Goal: Task Accomplishment & Management: Complete application form

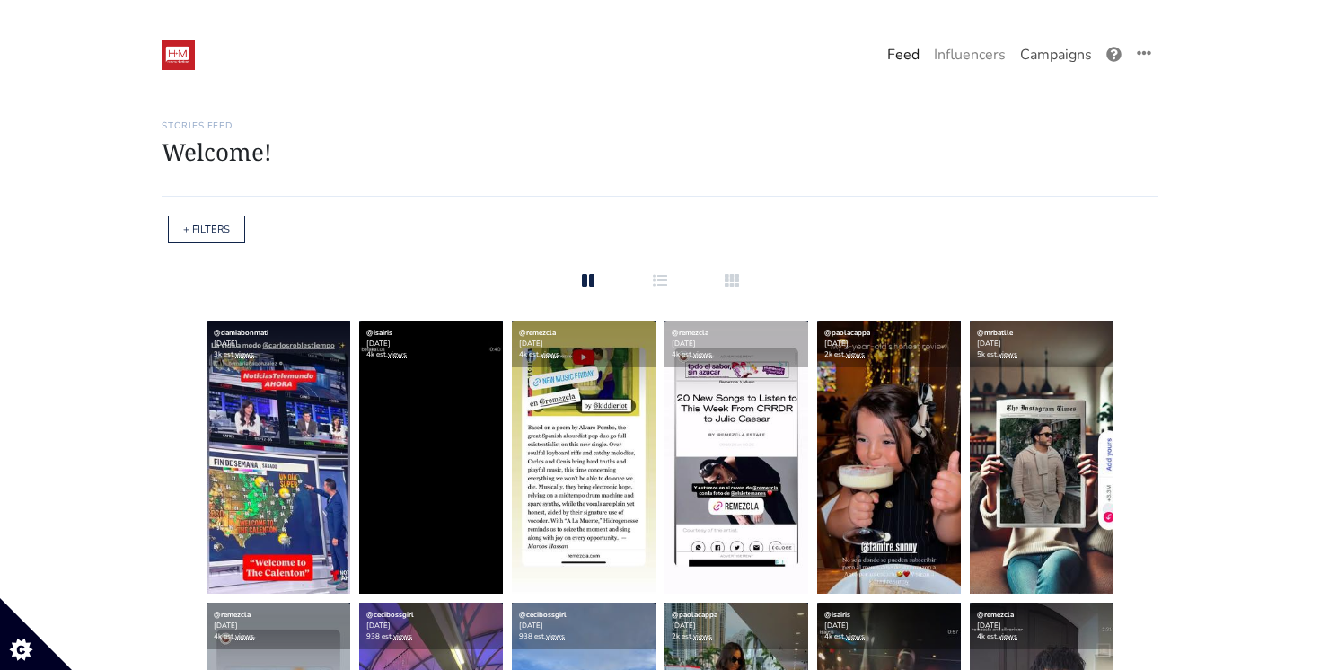
click at [1050, 52] on link "Campaigns" at bounding box center [1056, 55] width 86 height 36
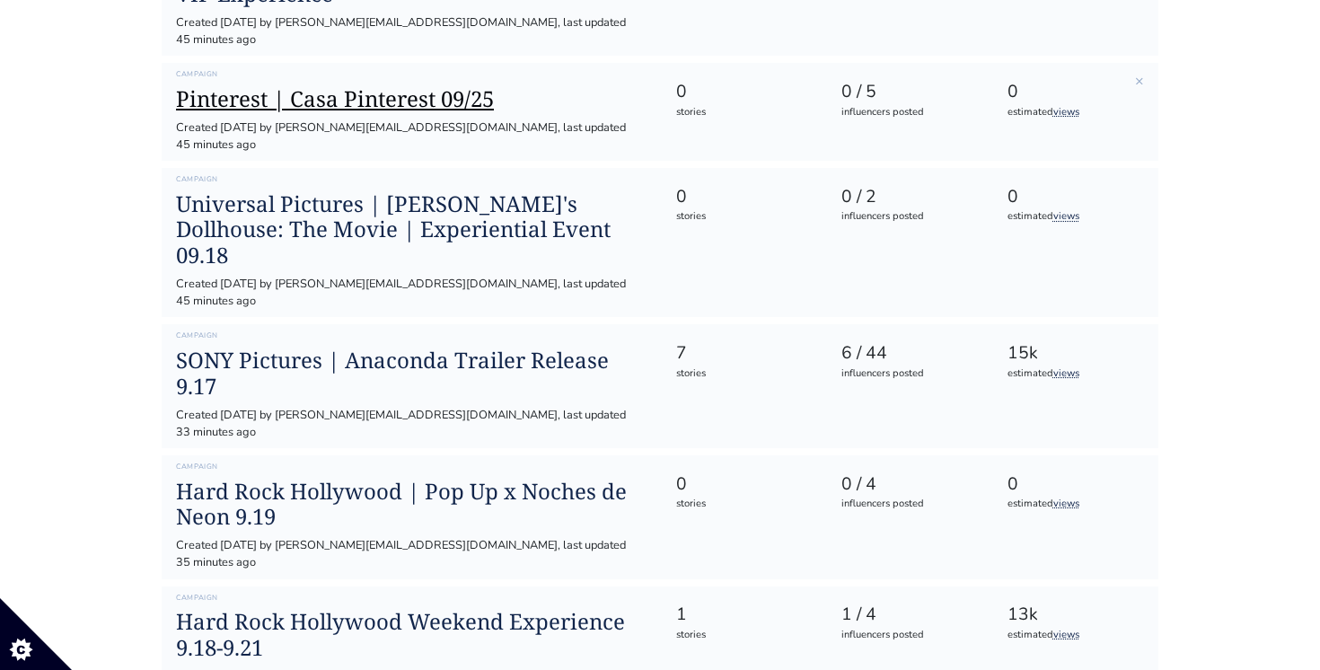
scroll to position [338, 0]
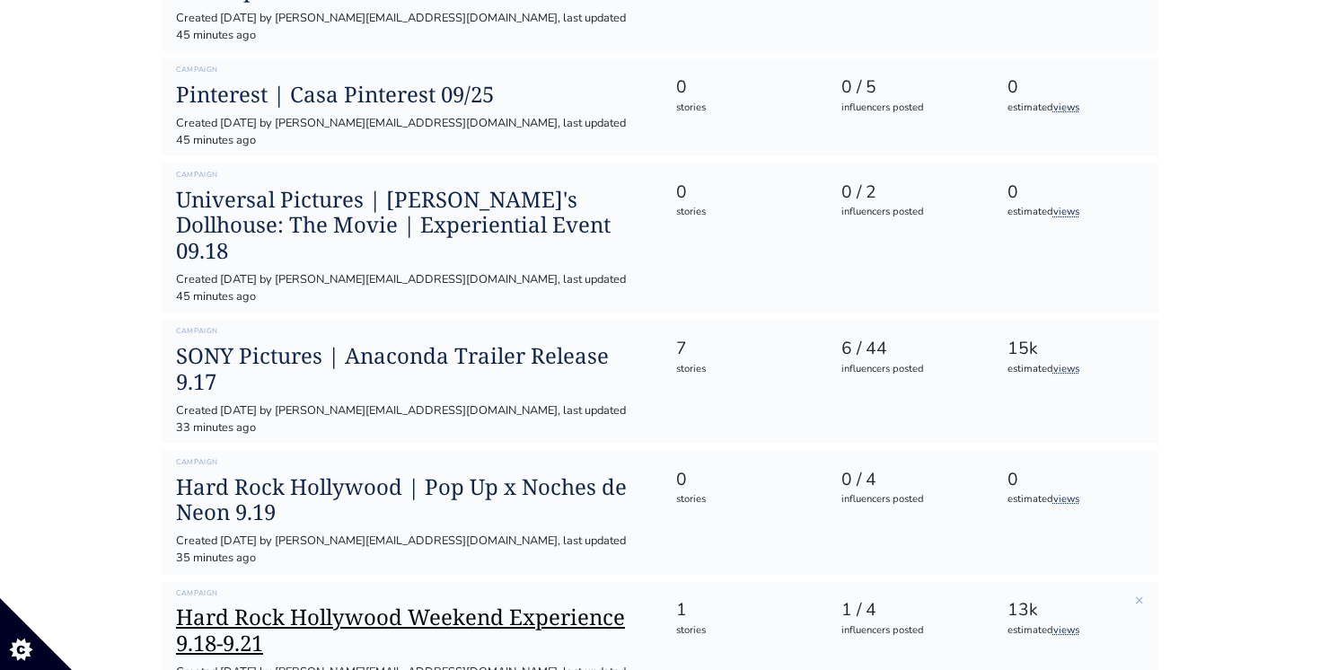
click at [453, 605] on h1 "Hard Rock Hollywood Weekend Experience 9.18-9.21" at bounding box center [411, 631] width 471 height 52
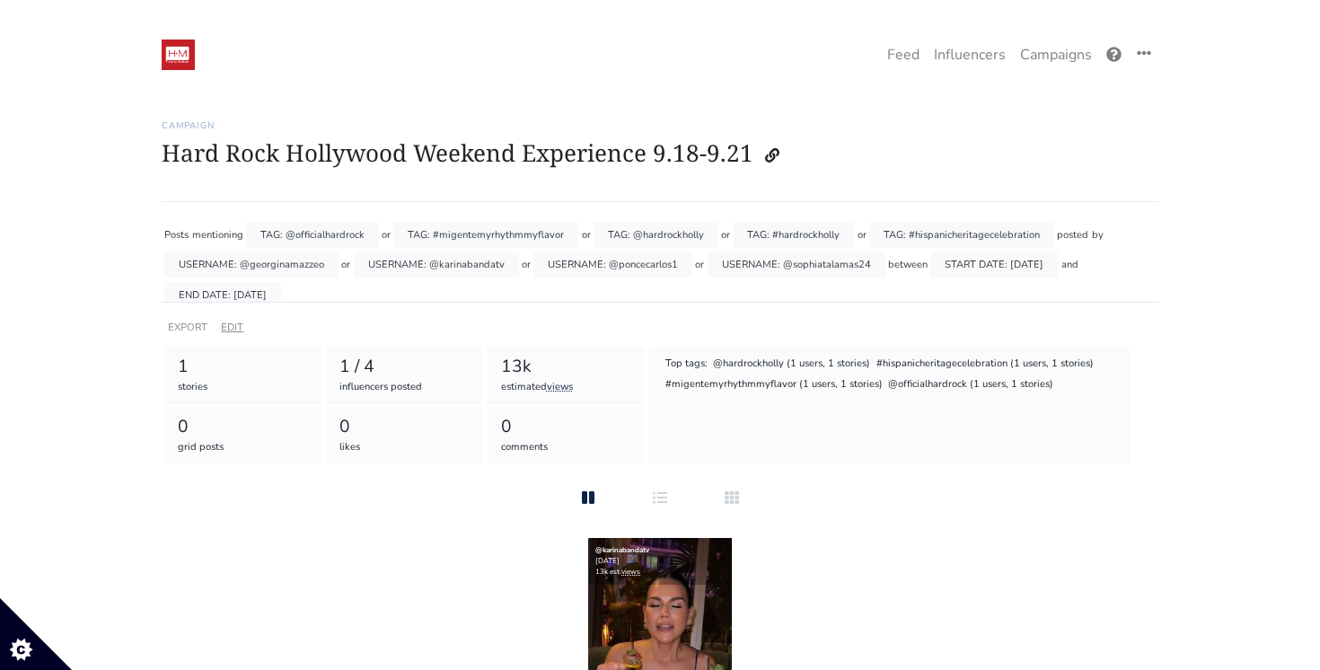
click at [239, 321] on link "EDIT" at bounding box center [232, 327] width 22 height 13
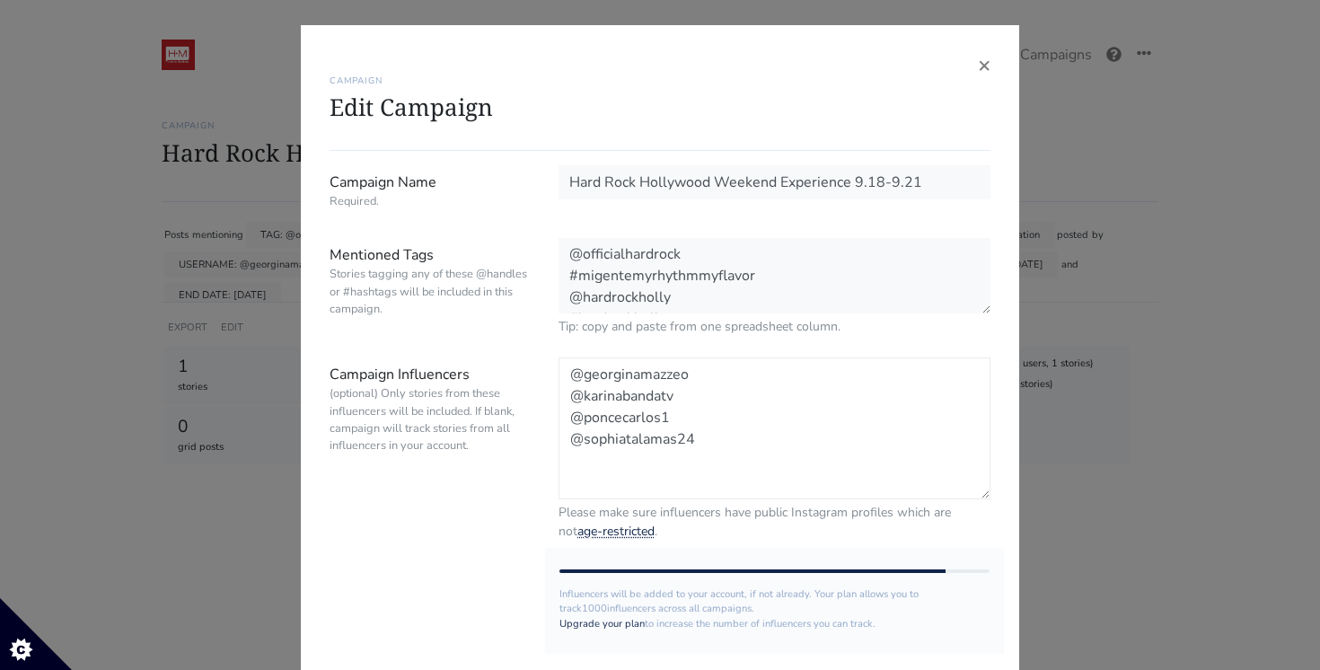
click at [731, 443] on textarea "@georginamazzeo @karinabandatv @poncecarlos1 @sophiatalamas24" at bounding box center [775, 429] width 432 height 142
paste textarea "juancarlosgarciap"
click at [568, 465] on textarea "@georginamazzeo @karinabandatv @poncecarlos1 @sophiatalamas24" at bounding box center [775, 429] width 432 height 142
click at [749, 453] on textarea "@georginamazzeo @karinabandatv @poncecarlos1 @sophiatalamas24" at bounding box center [775, 429] width 432 height 142
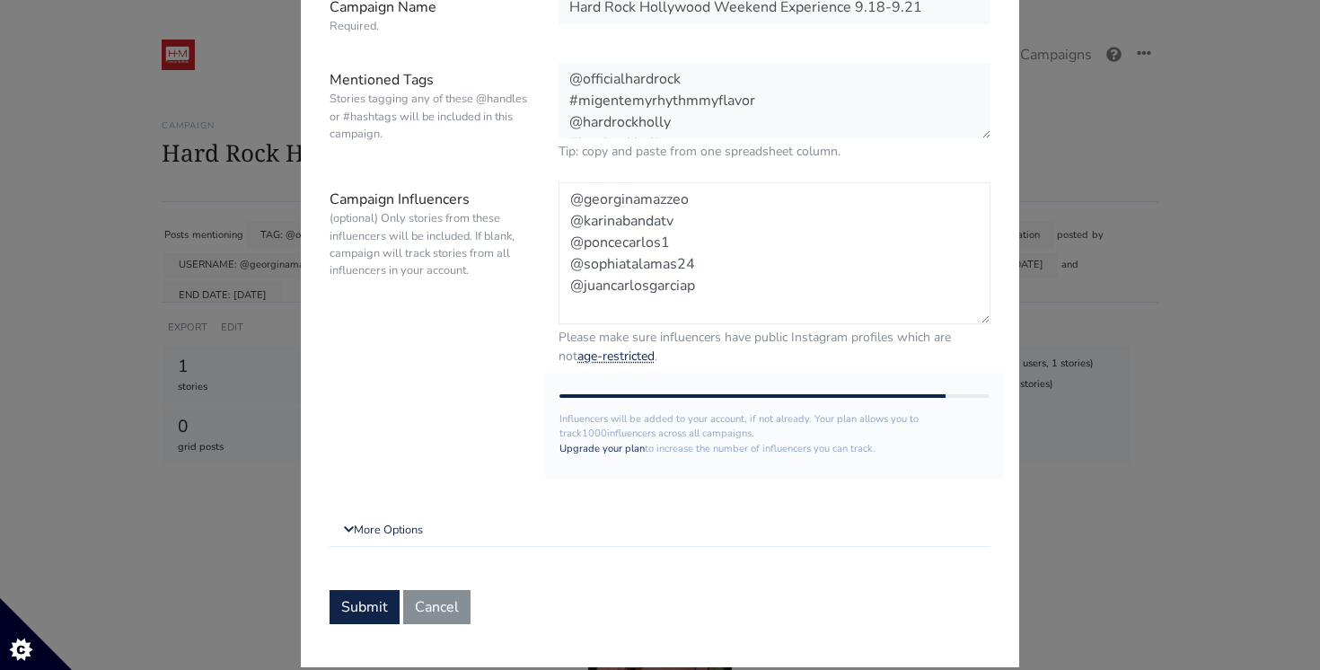
scroll to position [183, 0]
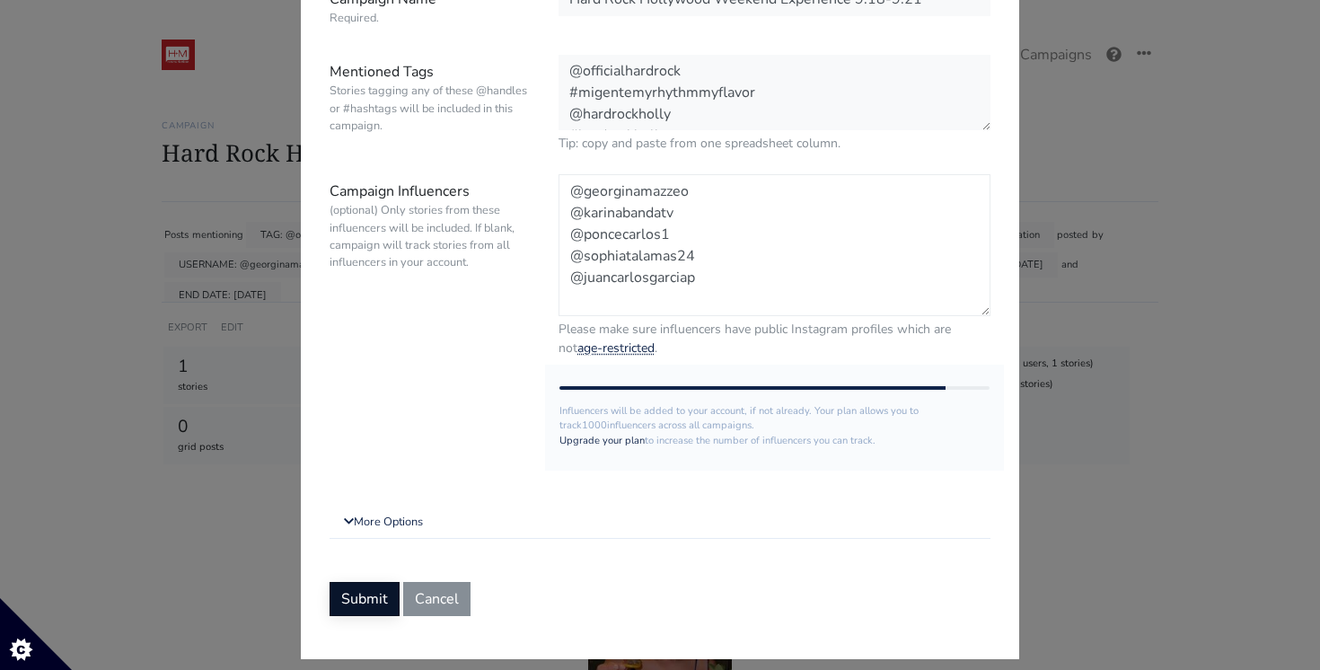
type textarea "@georginamazzeo @karinabandatv @poncecarlos1 @sophiatalamas24 @juancarlosgarciap"
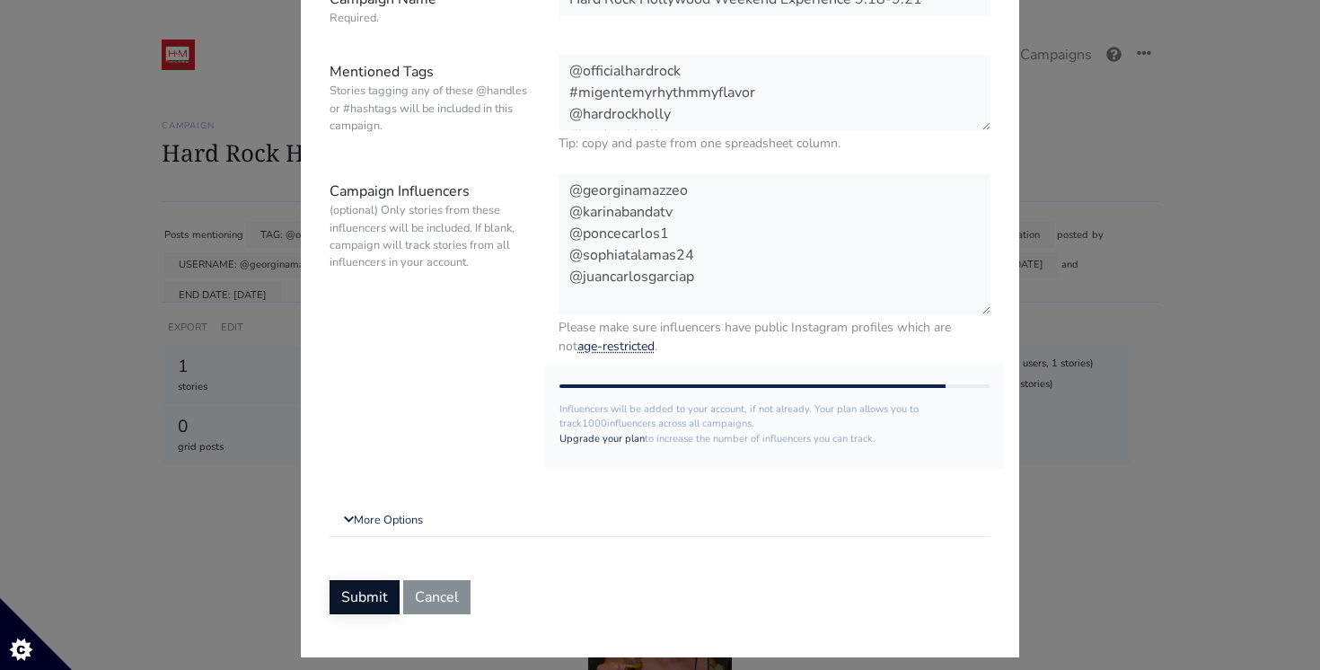
click at [384, 592] on button "Submit" at bounding box center [365, 597] width 70 height 34
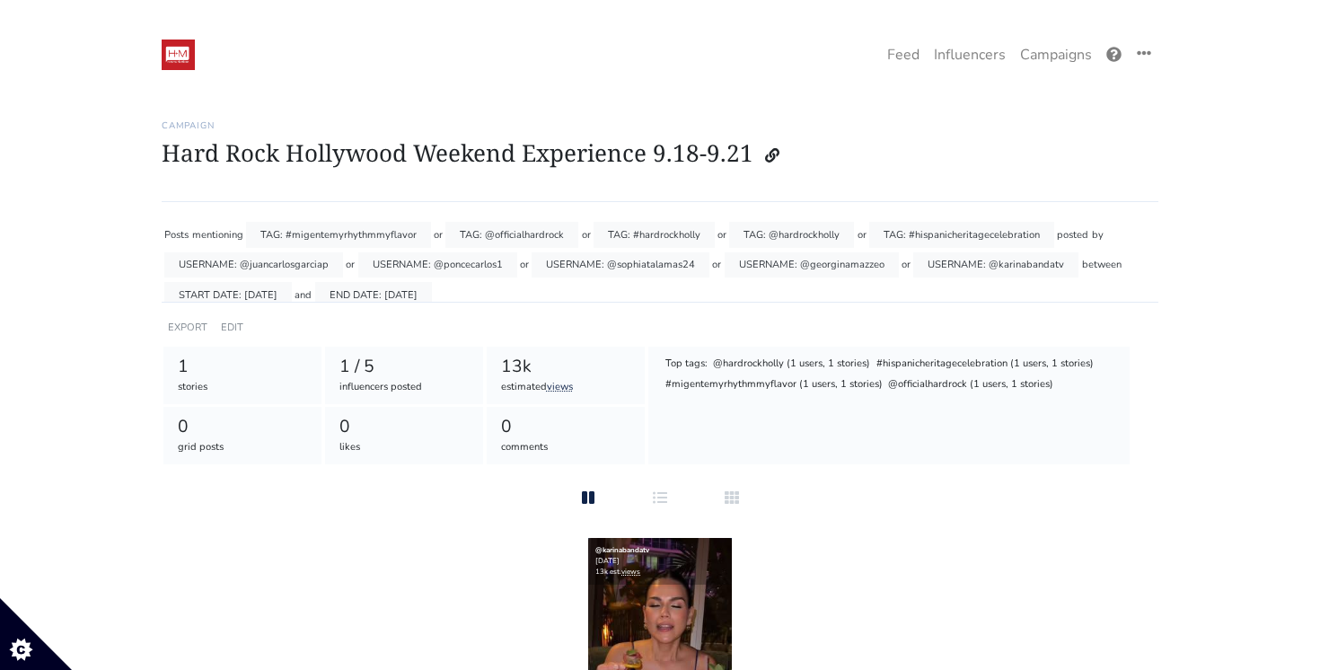
click at [705, 167] on h1 "Hard Rock Hollywood Weekend Experience 9.18-9.21" at bounding box center [660, 155] width 997 height 34
click at [234, 326] on link "EDIT" at bounding box center [232, 327] width 22 height 13
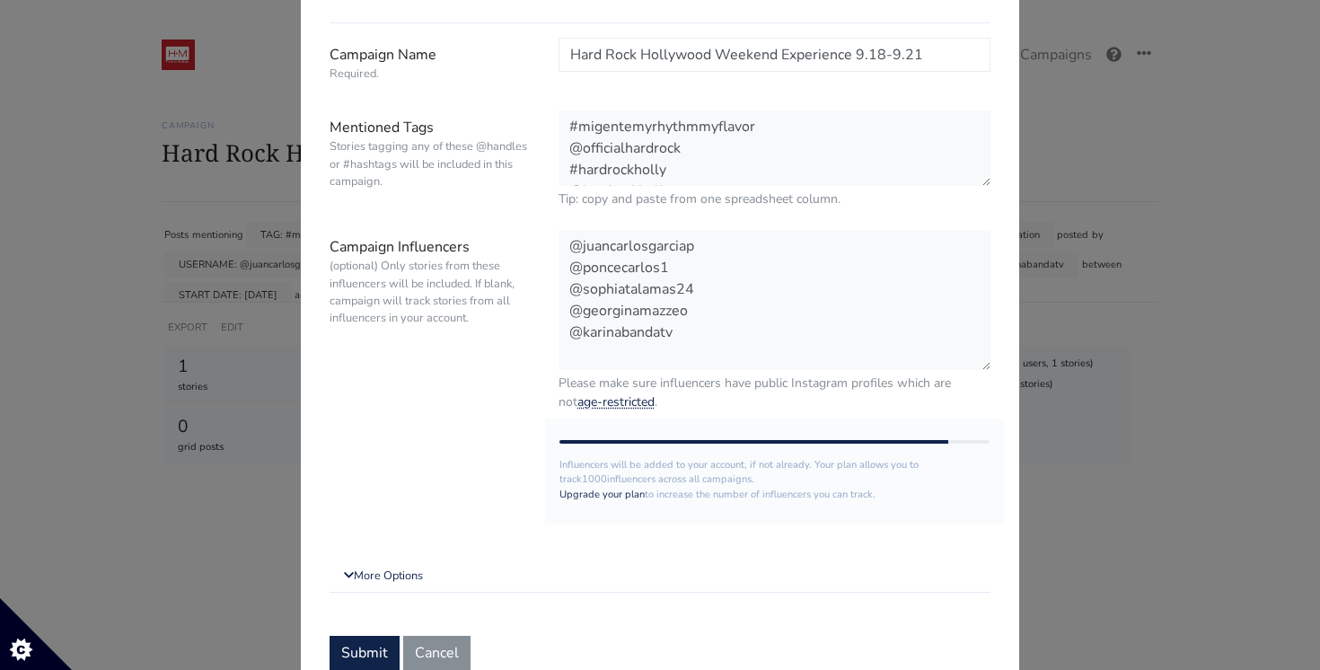
scroll to position [130, 0]
click at [718, 335] on textarea "@juancarlosgarciap @poncecarlos1 @sophiatalamas24 @georginamazzeo @karinabandatv" at bounding box center [775, 298] width 432 height 142
paste textarea "yuvannamontalvo"
drag, startPoint x: 711, startPoint y: 305, endPoint x: 573, endPoint y: 303, distance: 138.3
click at [573, 303] on textarea "@juancarlosgarciap @poncecarlos1 @sophiatalamas24 @georginamazzeo @karinabandatv" at bounding box center [775, 298] width 432 height 142
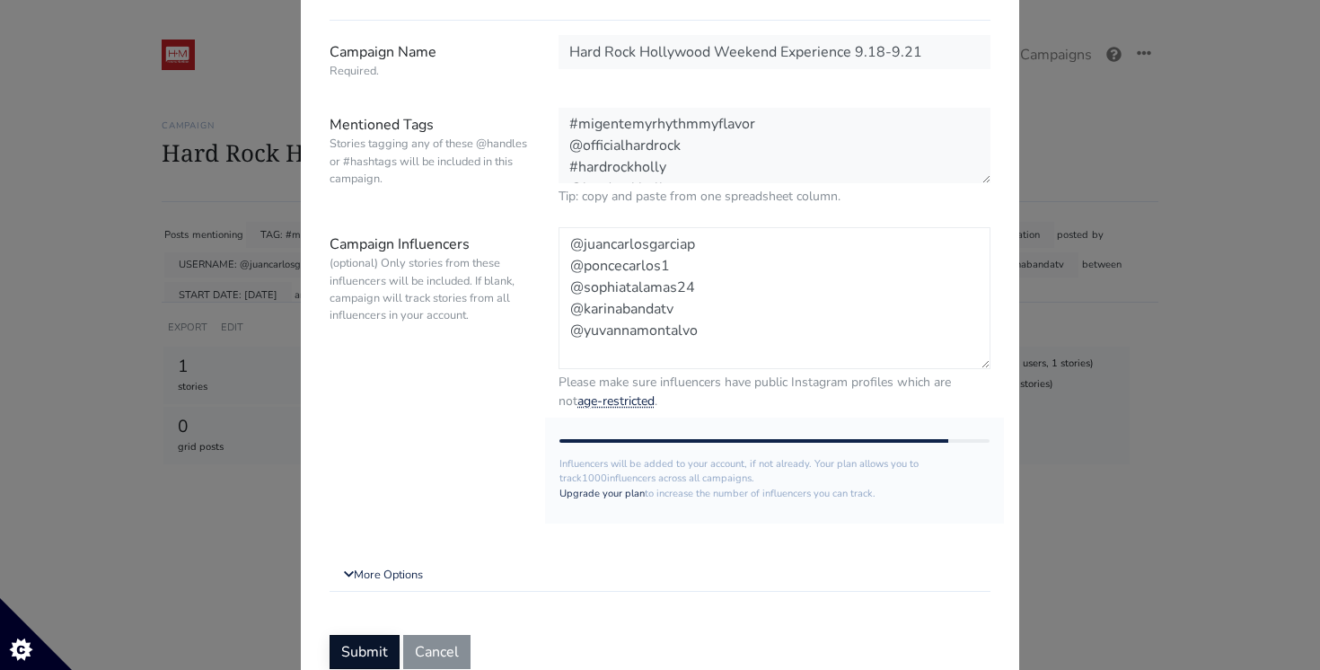
type textarea "@juancarlosgarciap @poncecarlos1 @sophiatalamas24 @karinabandatv @yuvannamontal…"
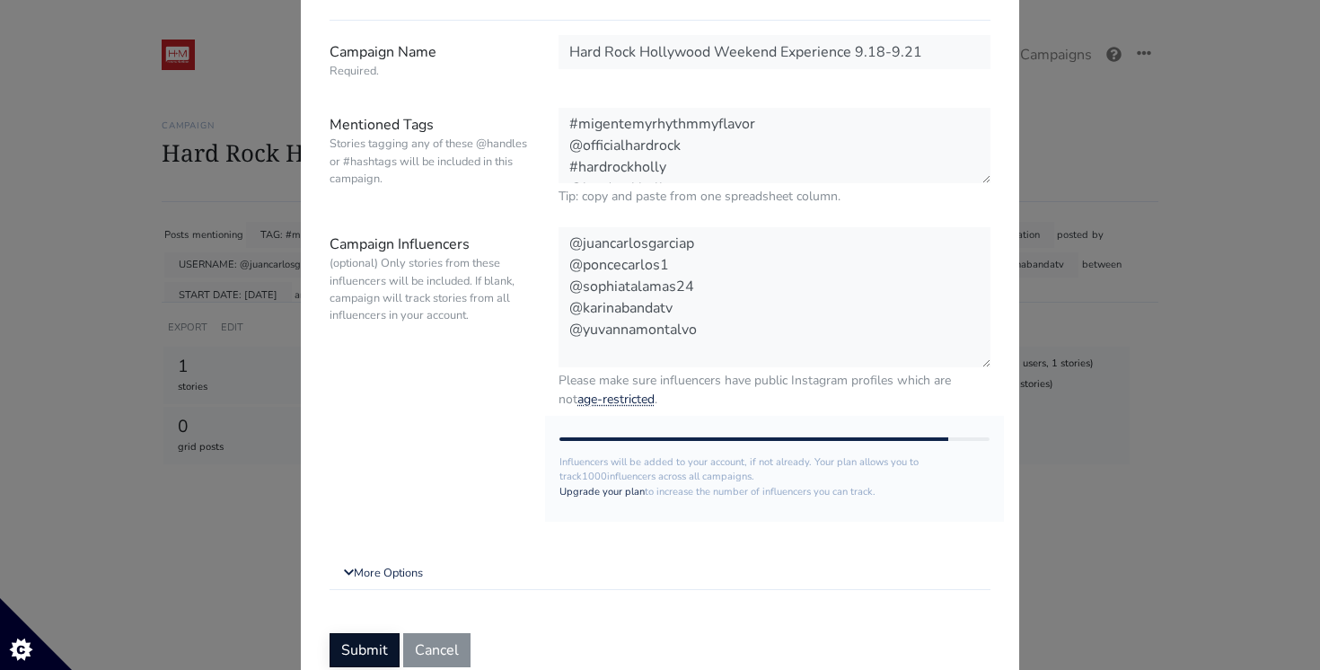
click at [365, 641] on button "Submit" at bounding box center [365, 650] width 70 height 34
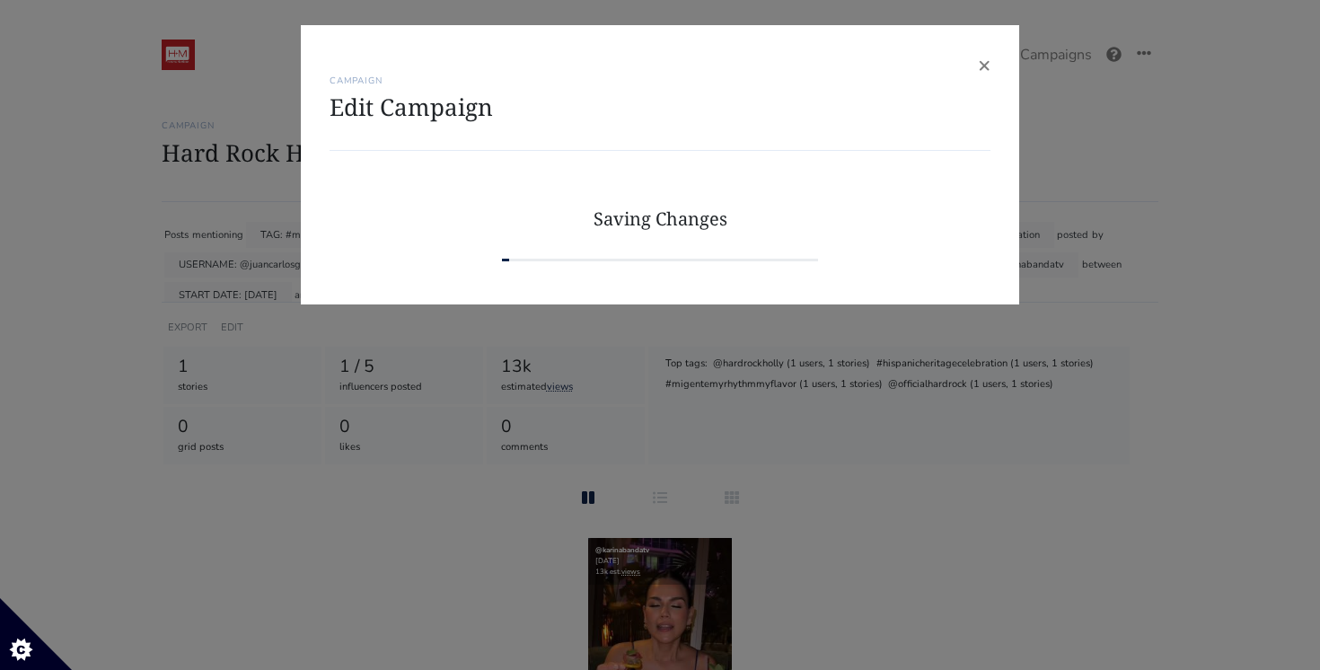
click at [1121, 309] on div "× CAMPAIGN Edit Campaign Campaign Name Required. Hard Rock Hollywood Weekend Ex…" at bounding box center [660, 335] width 1320 height 670
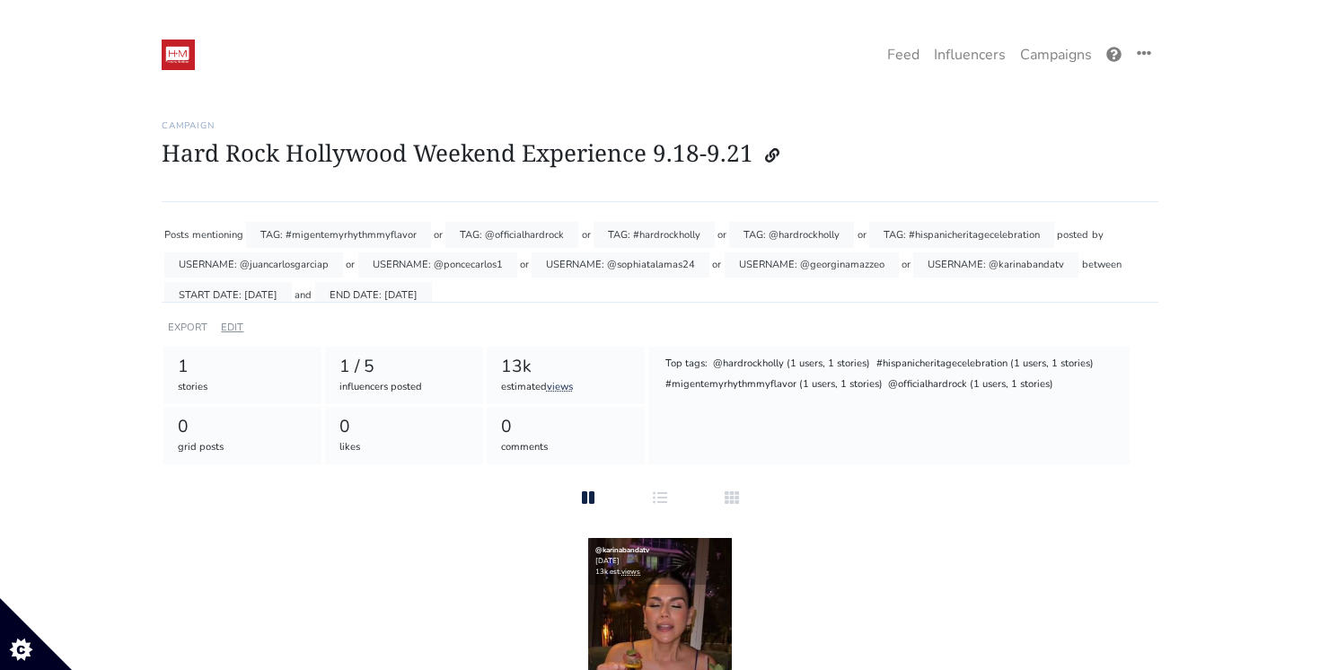
click at [239, 325] on link "EDIT" at bounding box center [232, 327] width 22 height 13
click at [1050, 57] on link "Campaigns" at bounding box center [1056, 55] width 86 height 36
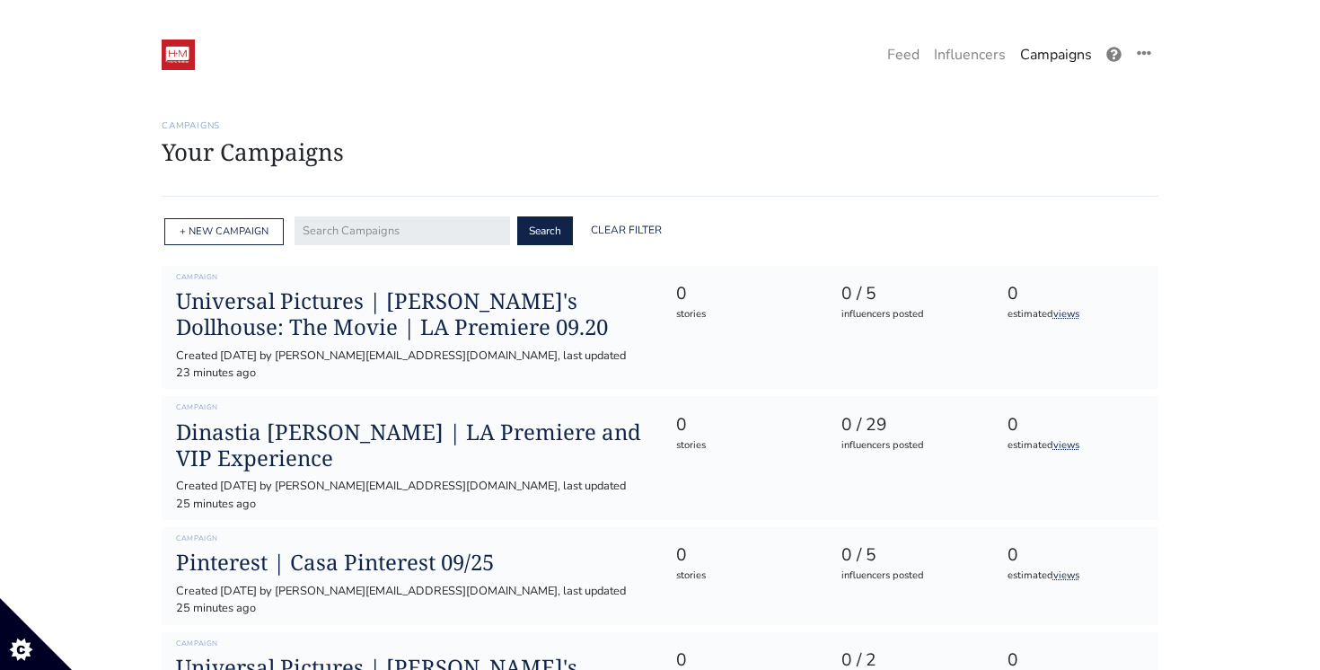
click at [217, 243] on div "+ NEW CAMPAIGN" at bounding box center [223, 232] width 119 height 28
click at [222, 231] on link "+ NEW CAMPAIGN" at bounding box center [224, 231] width 89 height 13
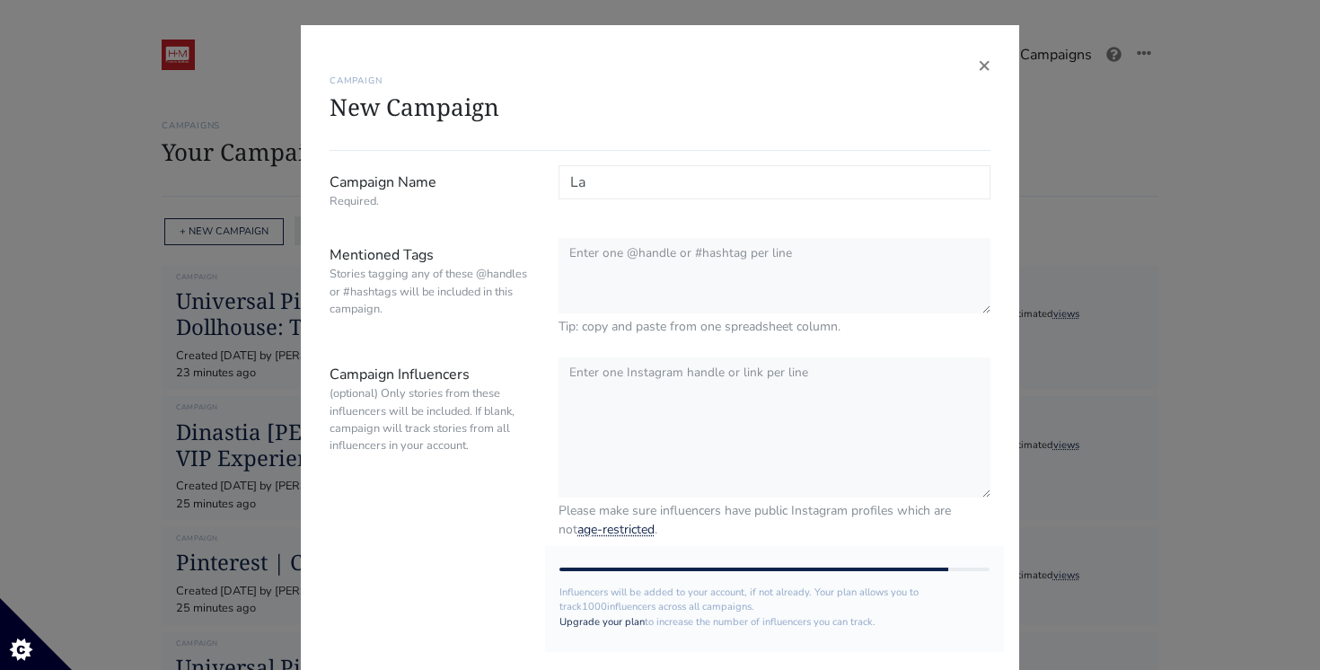
type input "L"
click at [722, 266] on textarea "Mentioned Tags Stories tagging any of these @handles or #hashtags will be inclu…" at bounding box center [775, 276] width 432 height 77
click at [711, 194] on input "Telemundo La Isla" at bounding box center [775, 182] width 432 height 34
type input "Telemundo La Isla Desafio Extremo"
click at [725, 255] on textarea "Mentioned Tags Stories tagging any of these @handles or #hashtags will be inclu…" at bounding box center [775, 276] width 432 height 77
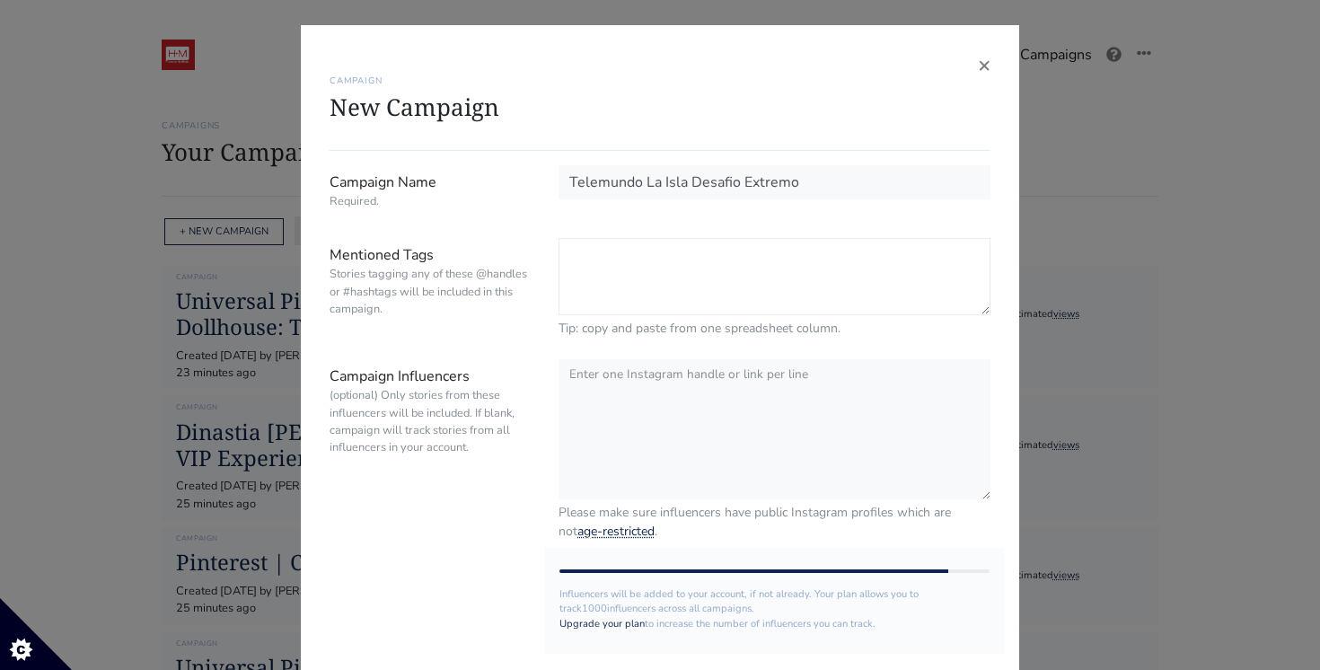
paste textarea "#LaIslaDesafioExtremo Handles: @Telemundo @TelemundoRealities @LaIslaTlmd"
drag, startPoint x: 632, startPoint y: 278, endPoint x: 564, endPoint y: 278, distance: 68.3
click at [564, 278] on textarea "#LaIslaDesafioExtremo Handles: @Telemundo @TelemundoRealities @LaIslaTlmd" at bounding box center [775, 276] width 432 height 77
click at [660, 277] on textarea "#LaIslaDesafioExtremo @Telemundo @TelemundoRealities @LaIslaTlmd" at bounding box center [775, 276] width 432 height 77
click at [719, 299] on textarea "#LaIslaDesafioExtremo @Telemundo @TelemundoRealities @LaIslaTlmd" at bounding box center [775, 276] width 432 height 77
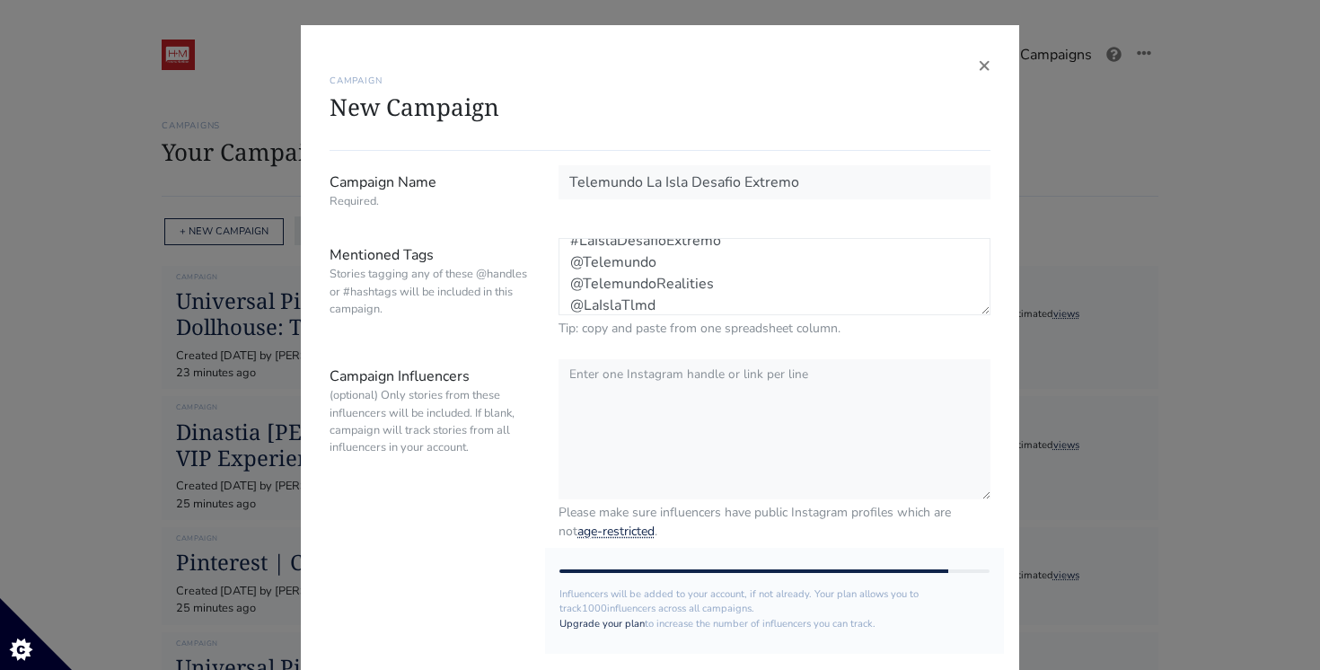
click at [748, 303] on textarea "#LaIslaDesafioExtremo @Telemundo @TelemundoRealities @LaIslaTlmd" at bounding box center [775, 276] width 432 height 77
type textarea "#LaIslaDesafioExtremo @Telemundo @TelemundoRealities @LaIslaTlmd @Hm_Comms"
click at [713, 378] on textarea "Campaign Influencers (optional) Only stories from these influencers will be inc…" at bounding box center [775, 429] width 432 height 142
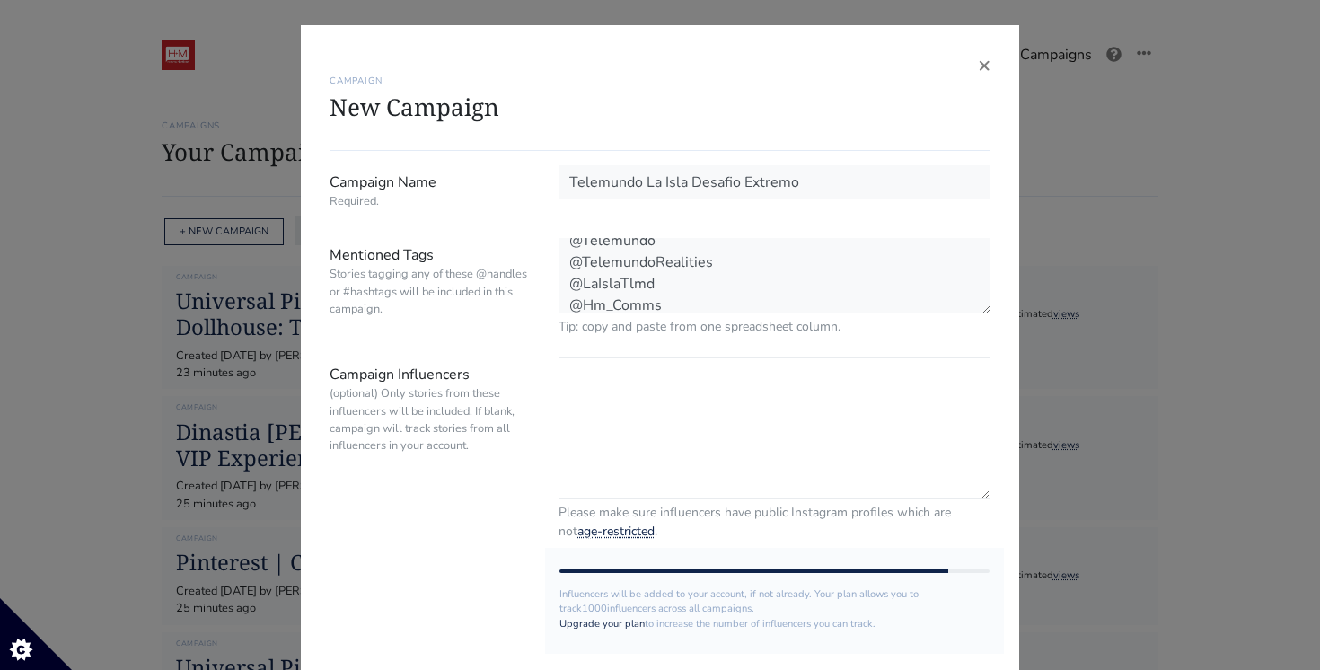
paste textarea "romeocen_"
click at [567, 378] on textarea "romeocen_" at bounding box center [775, 429] width 432 height 142
click at [688, 372] on textarea "@romeocen_" at bounding box center [775, 429] width 432 height 142
paste textarea "razalifts"
paste textarea "alex_foxx__"
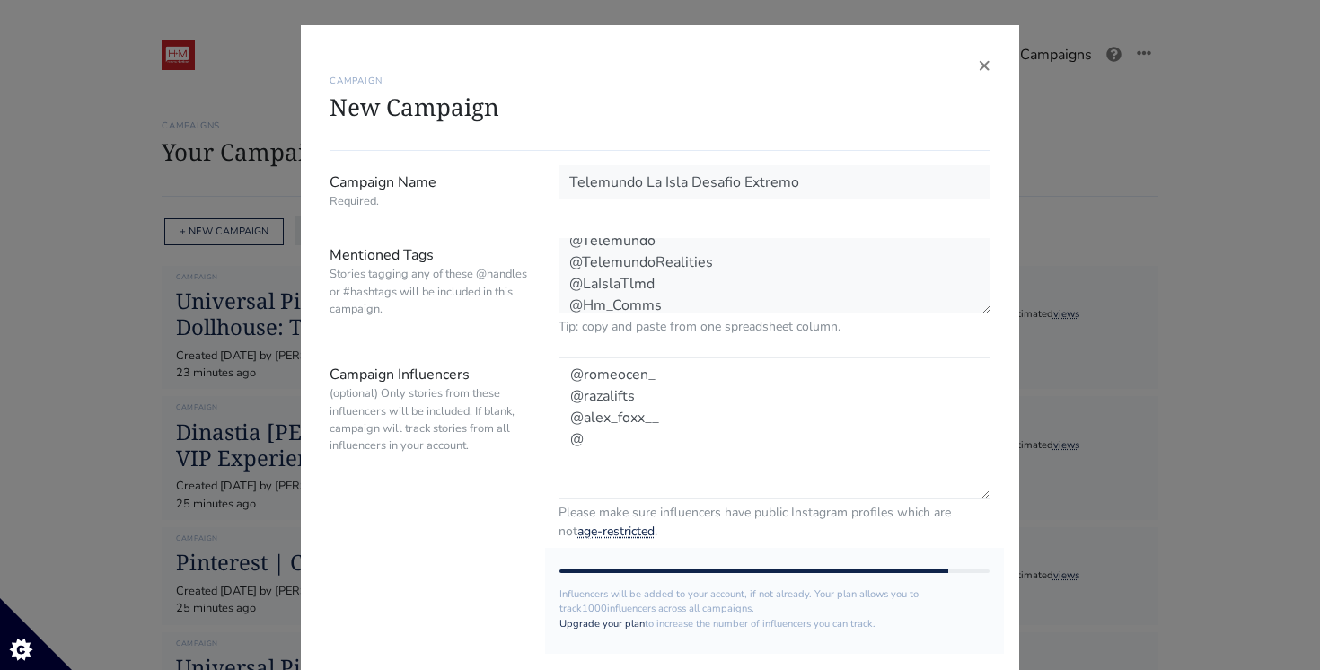
paste textarea "carlitoscalderon"
paste textarea "carlosecalderon"
paste textarea "omarlopezm_"
paste textarea "druscillad"
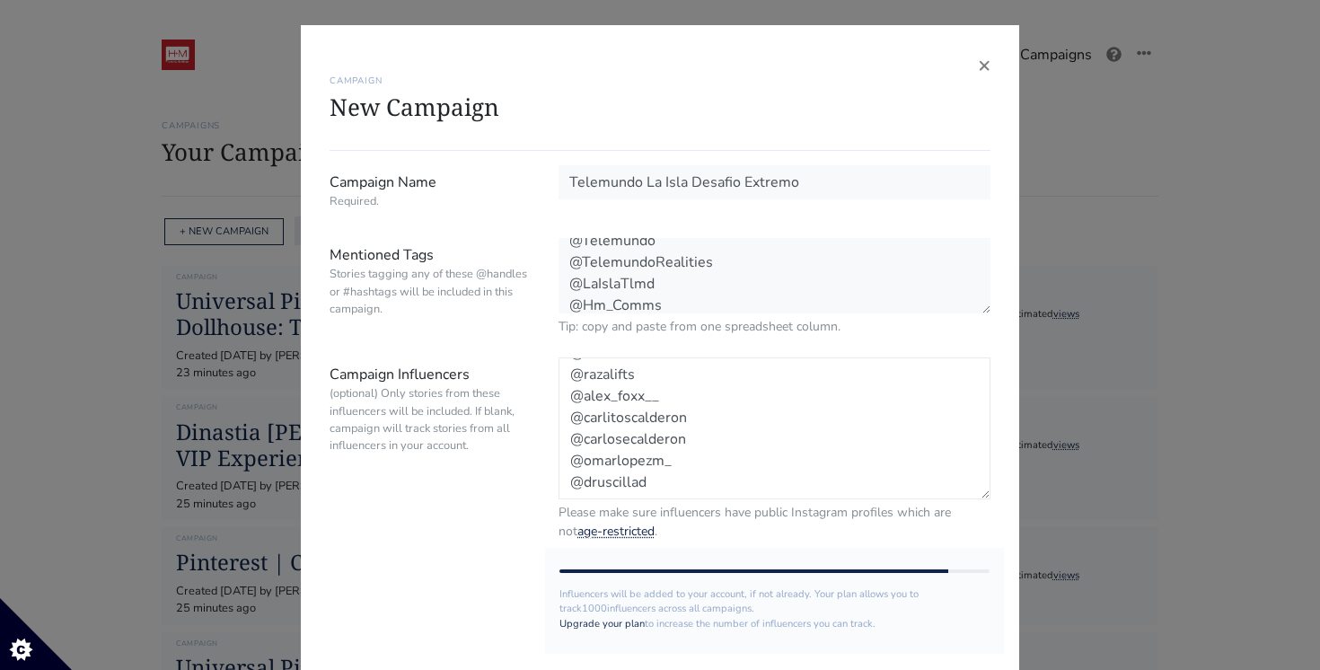
scroll to position [36, 0]
paste textarea "paolavdesideri"
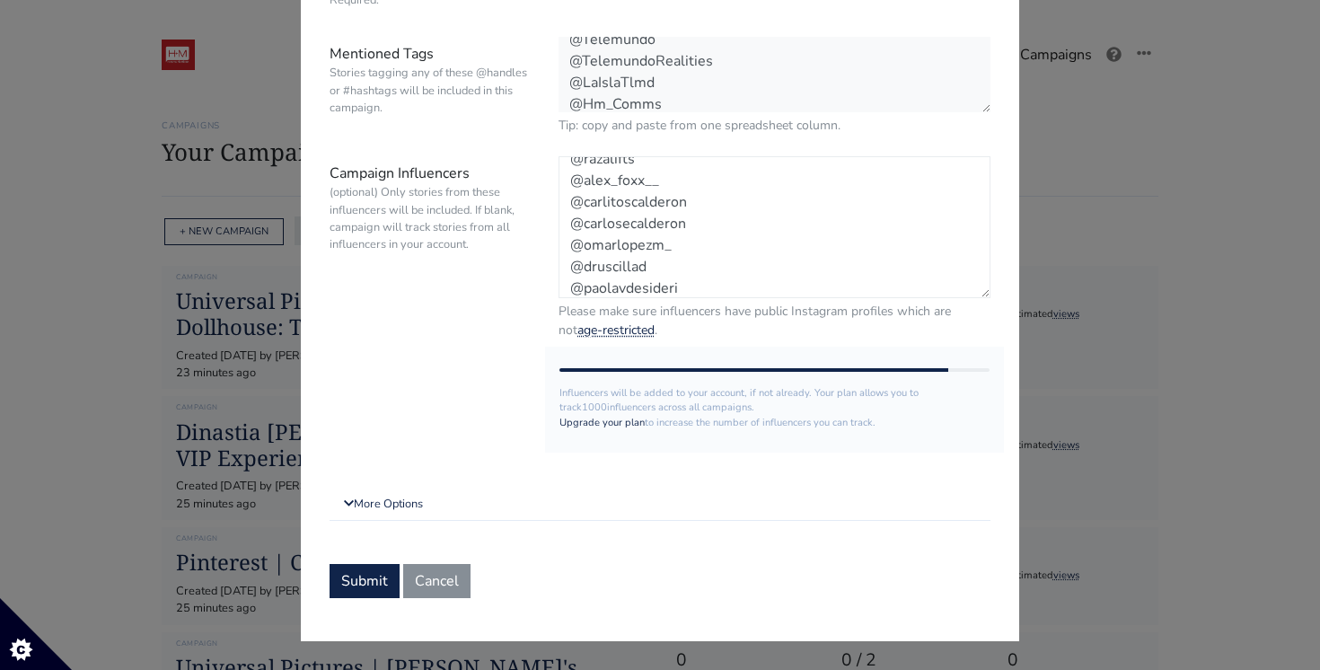
type textarea "@romeocen_ @razalifts @alex_foxx__ @carlitoscalderon @carlosecalderon @omarlope…"
click at [411, 486] on form "Campaign Name Required. Telemundo La Isla Desafio Extremo Mentioned Tags Storie…" at bounding box center [660, 282] width 661 height 632
click at [395, 498] on link "More Options" at bounding box center [660, 505] width 661 height 32
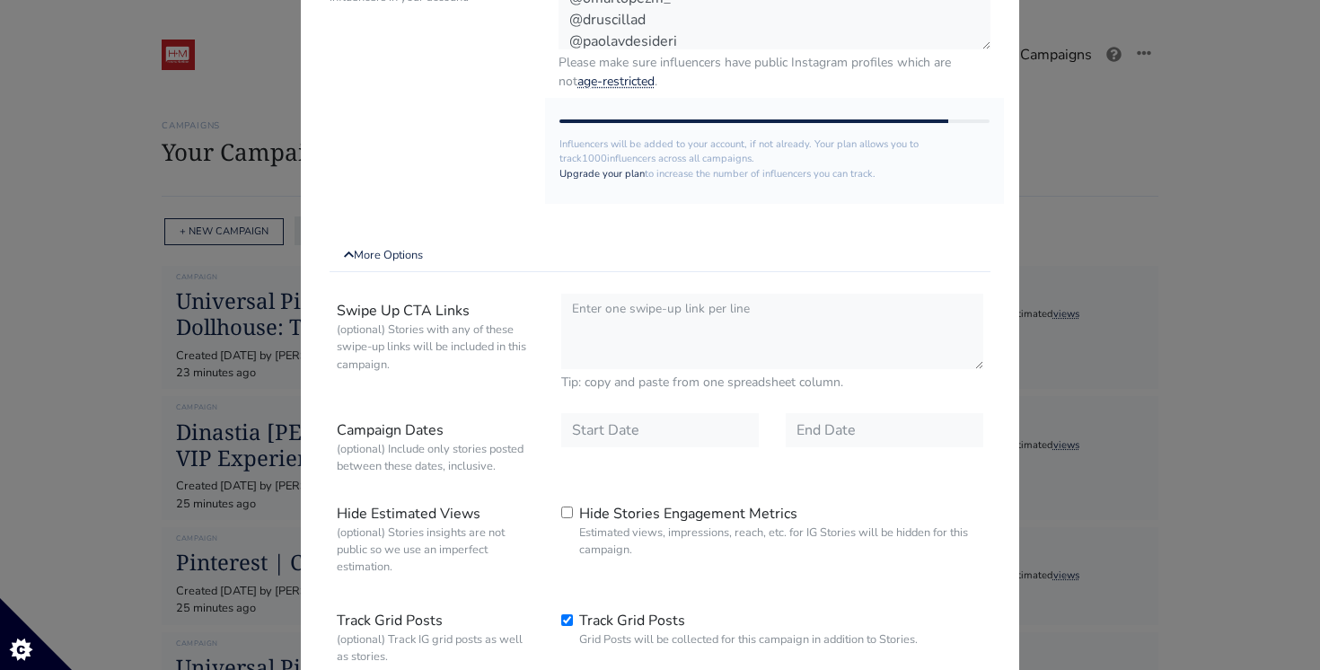
scroll to position [574, 0]
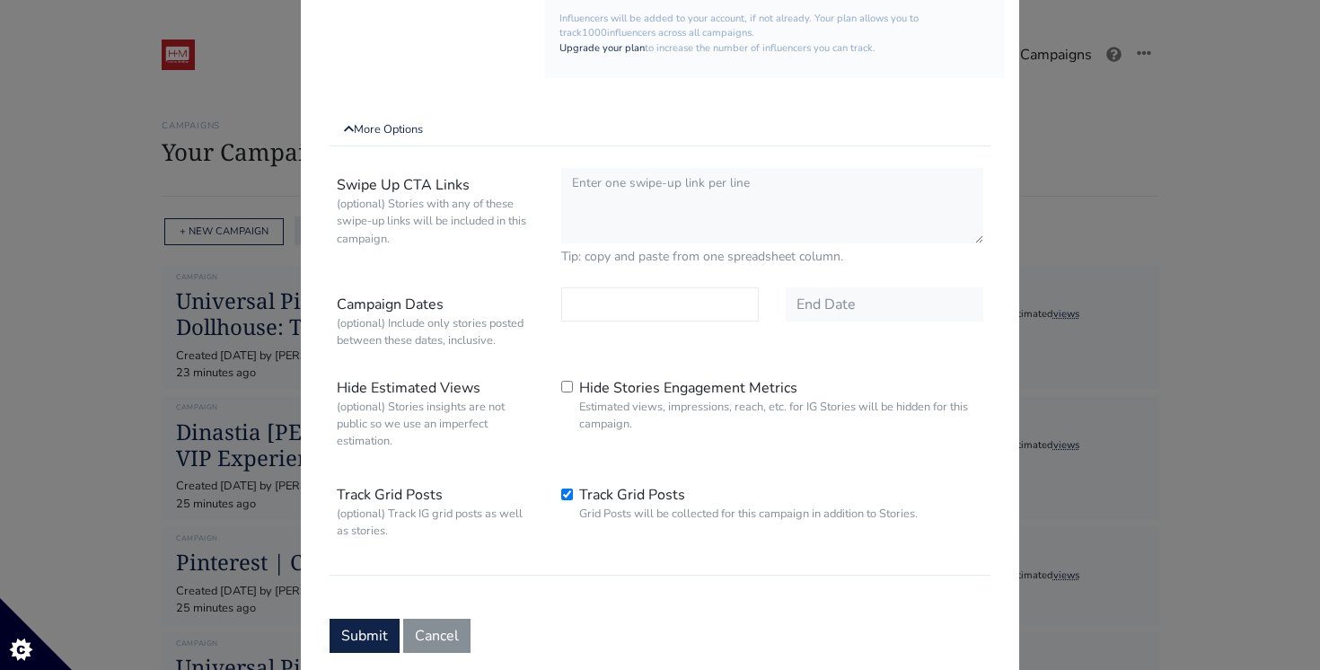
click at [608, 319] on input "text" at bounding box center [660, 304] width 198 height 34
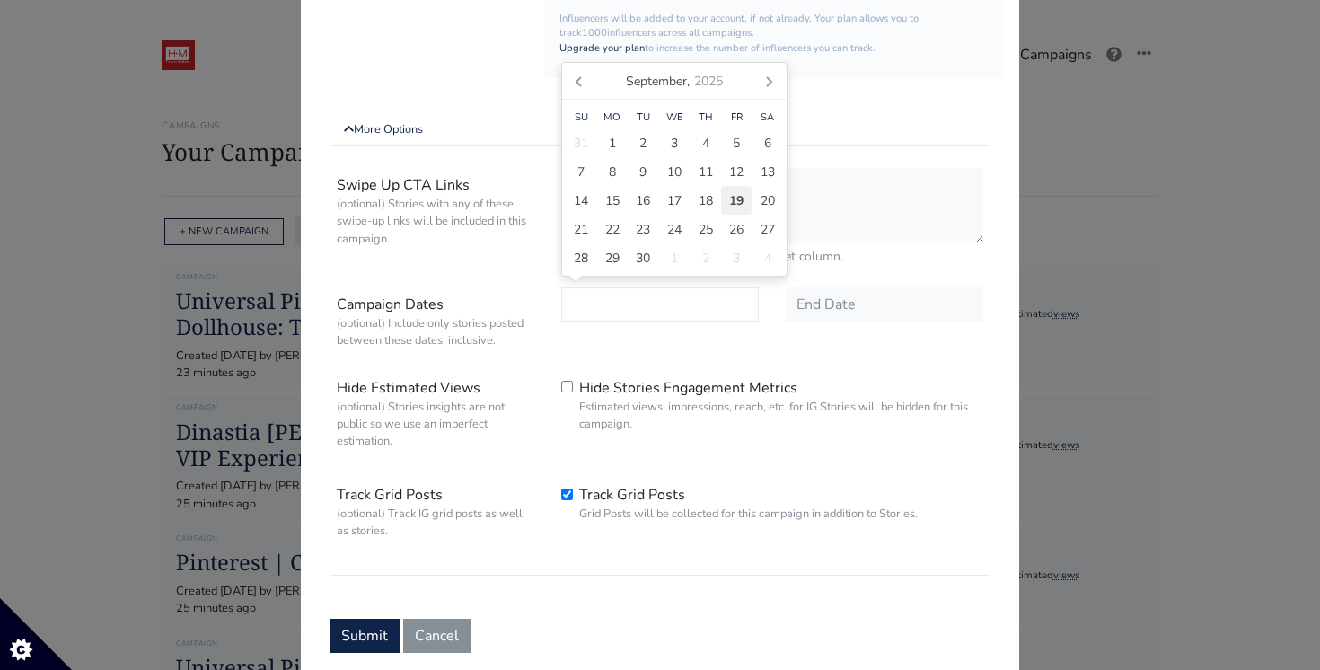
click at [731, 199] on span "19" at bounding box center [736, 200] width 14 height 19
type input "[DATE]"
click at [852, 306] on input "text" at bounding box center [885, 304] width 198 height 34
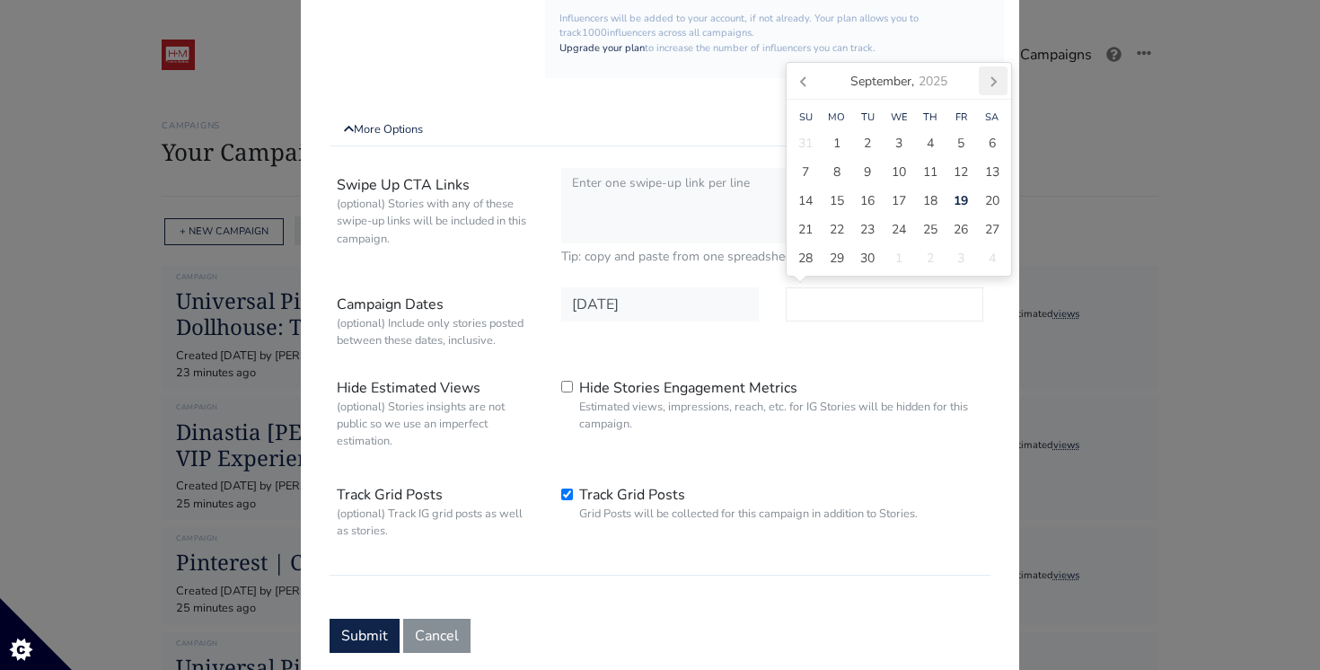
click at [996, 77] on icon at bounding box center [993, 80] width 29 height 29
click at [967, 252] on span "31" at bounding box center [961, 258] width 14 height 19
type input "2025-10-31"
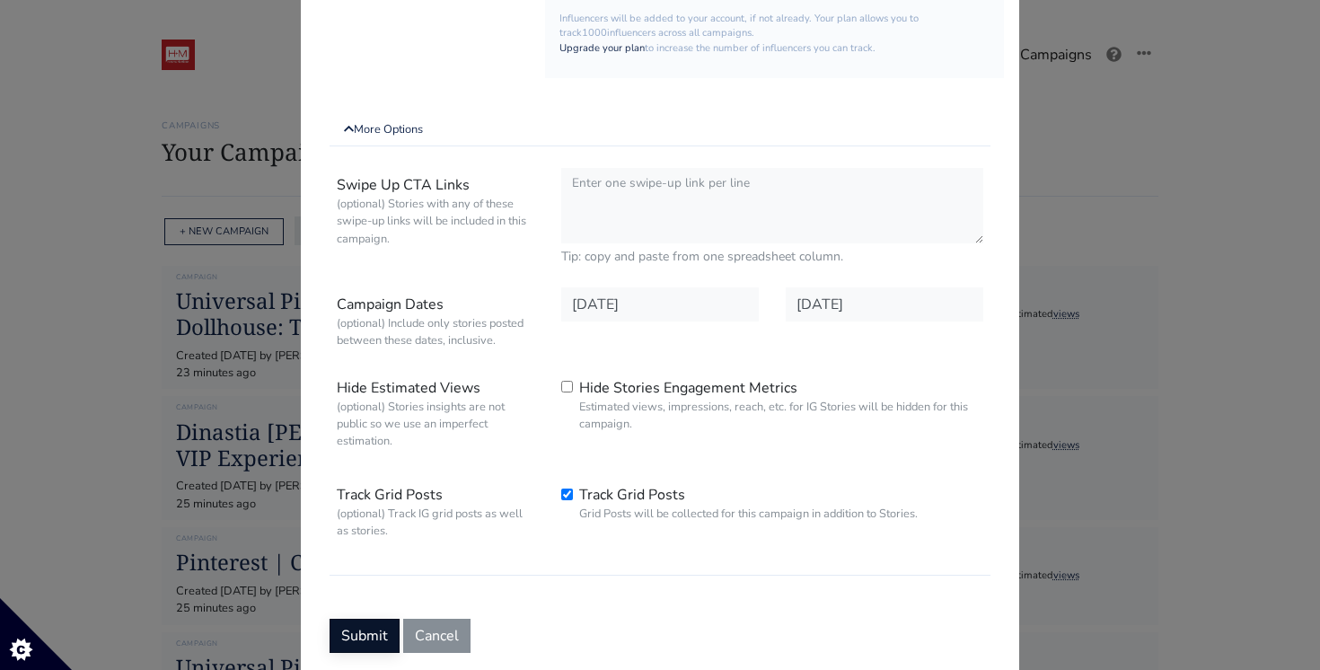
click at [364, 622] on button "Submit" at bounding box center [365, 636] width 70 height 34
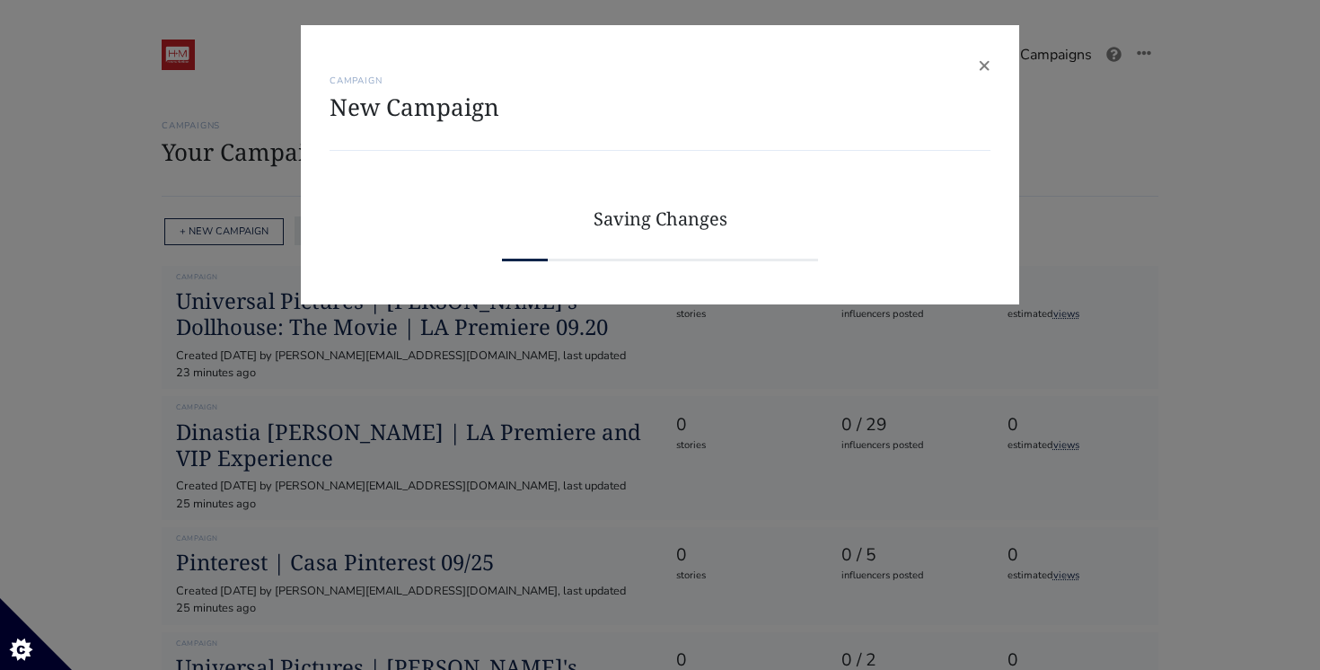
scroll to position [0, 0]
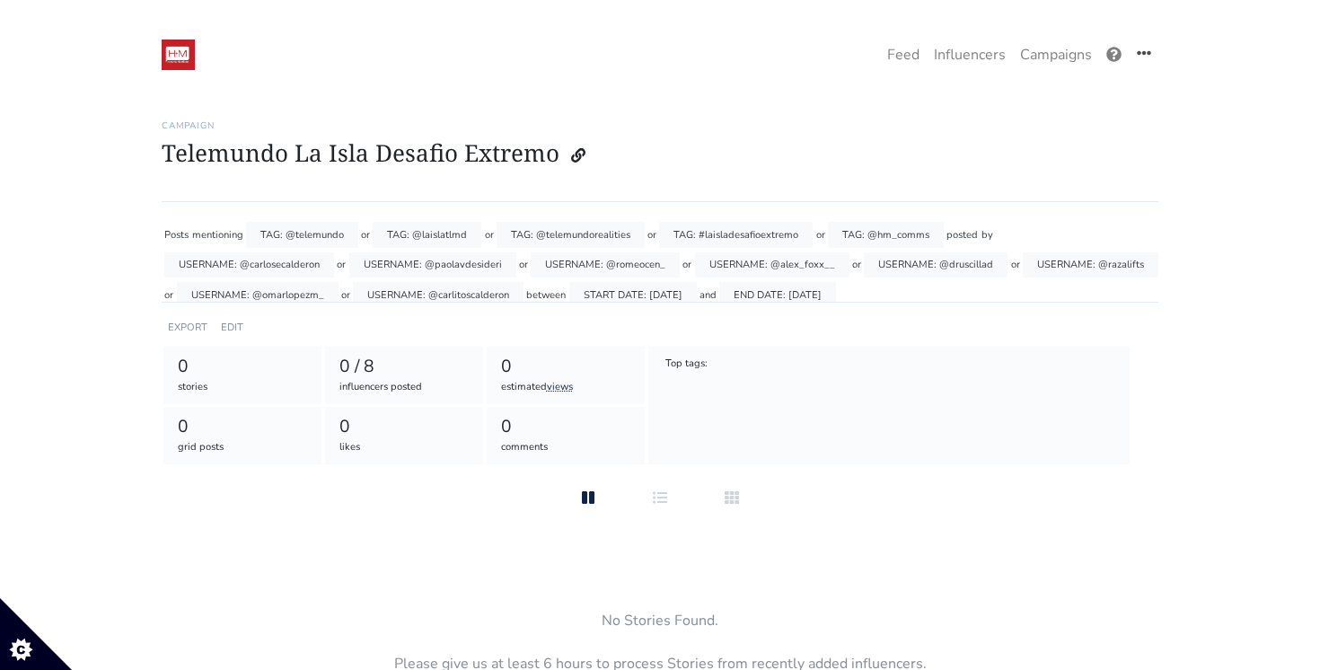
click at [1139, 58] on icon at bounding box center [1144, 53] width 14 height 14
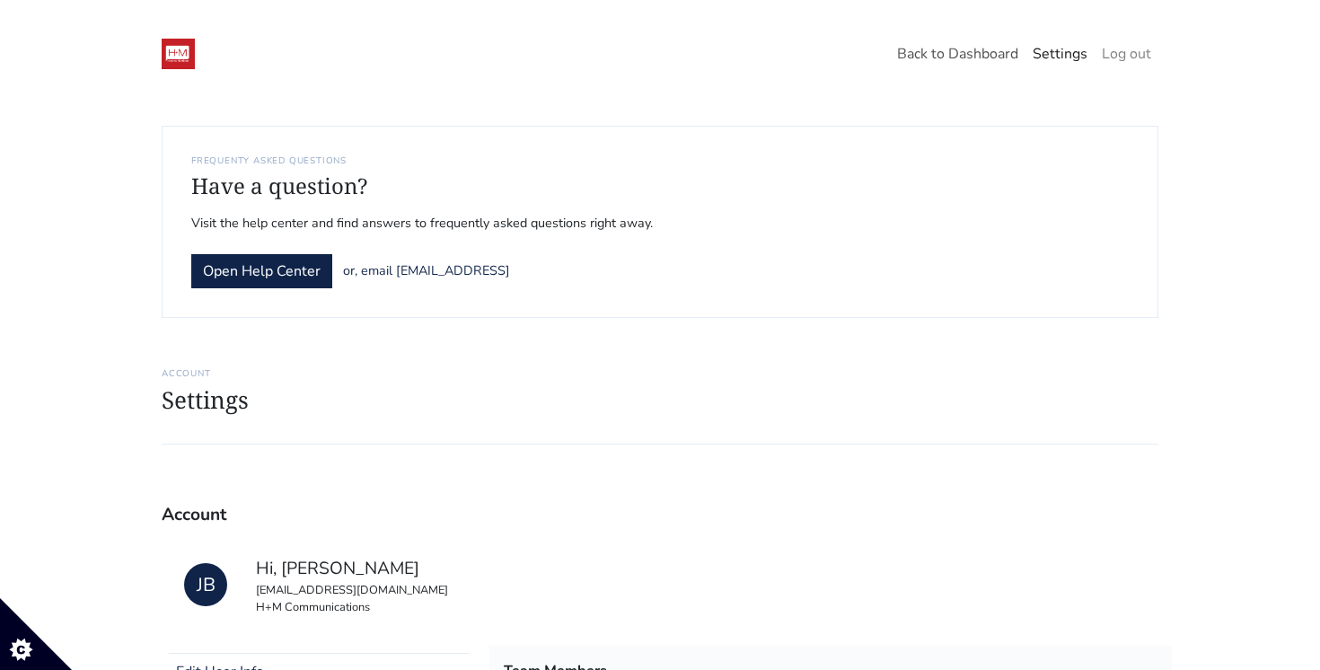
click at [982, 59] on link "Back to Dashboard" at bounding box center [958, 54] width 136 height 36
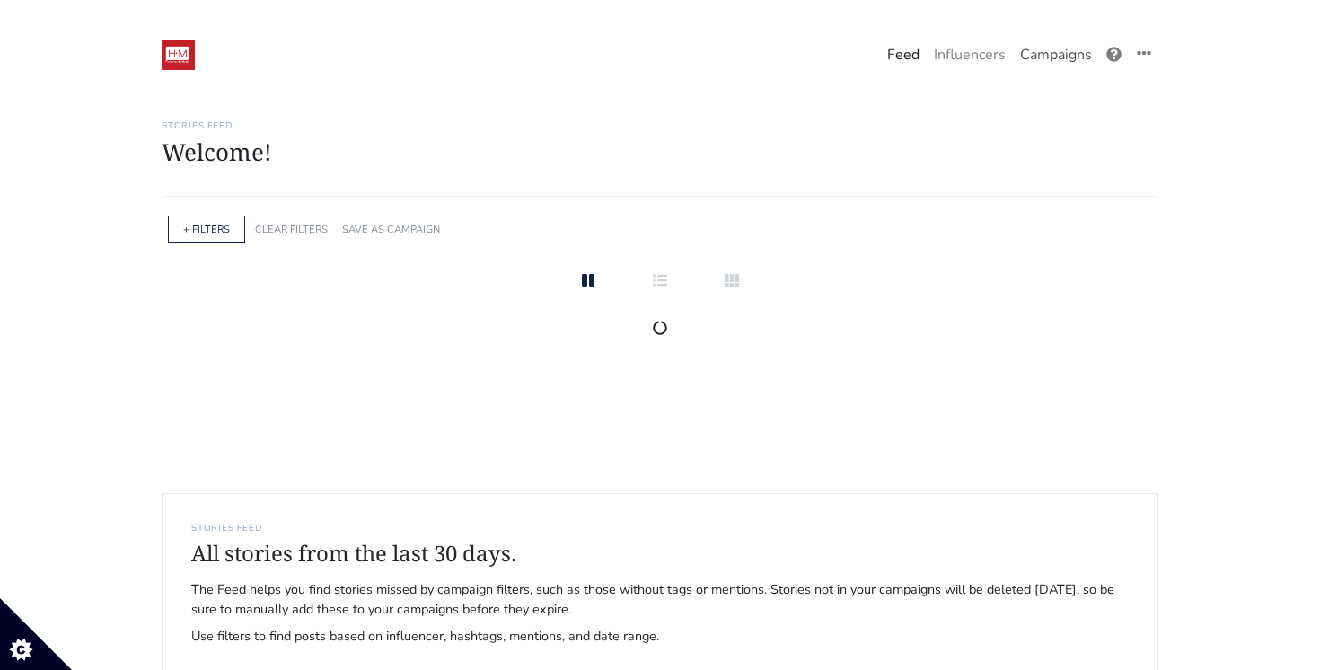
click at [1029, 54] on link "Campaigns" at bounding box center [1056, 55] width 86 height 36
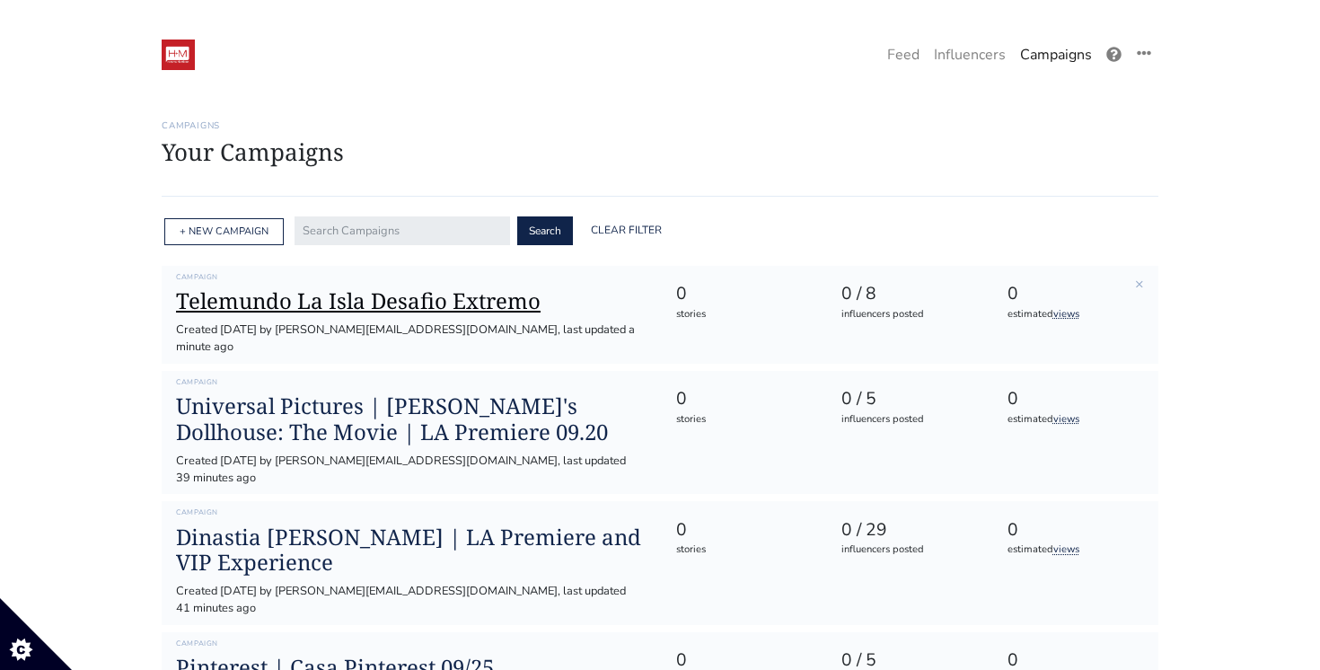
click at [489, 314] on h1 "Telemundo La Isla Desafio Extremo" at bounding box center [411, 301] width 471 height 26
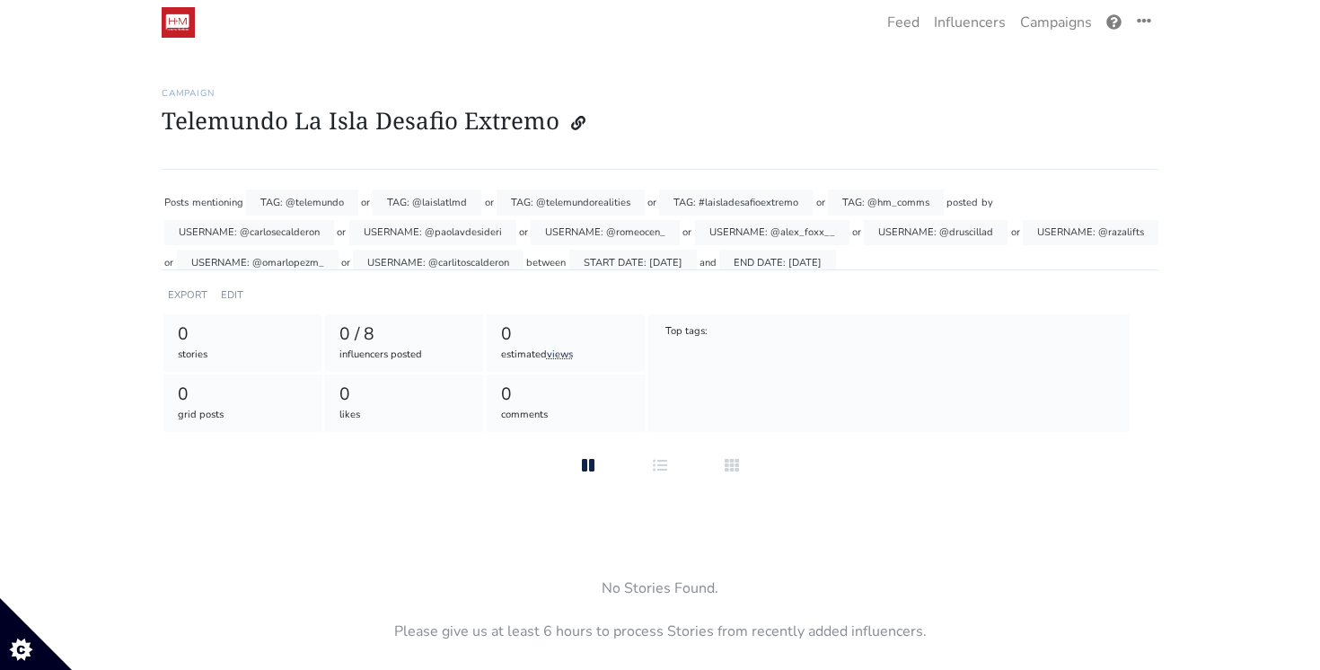
scroll to position [58, 0]
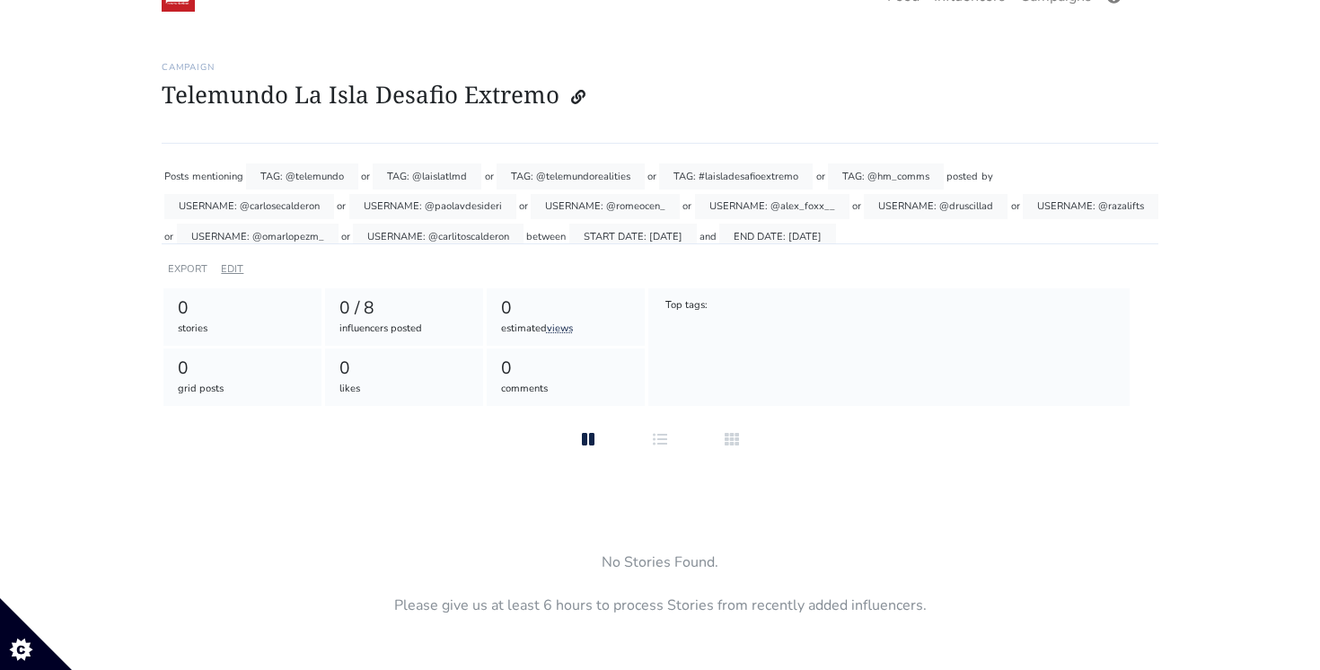
click at [232, 267] on link "EDIT" at bounding box center [232, 268] width 22 height 13
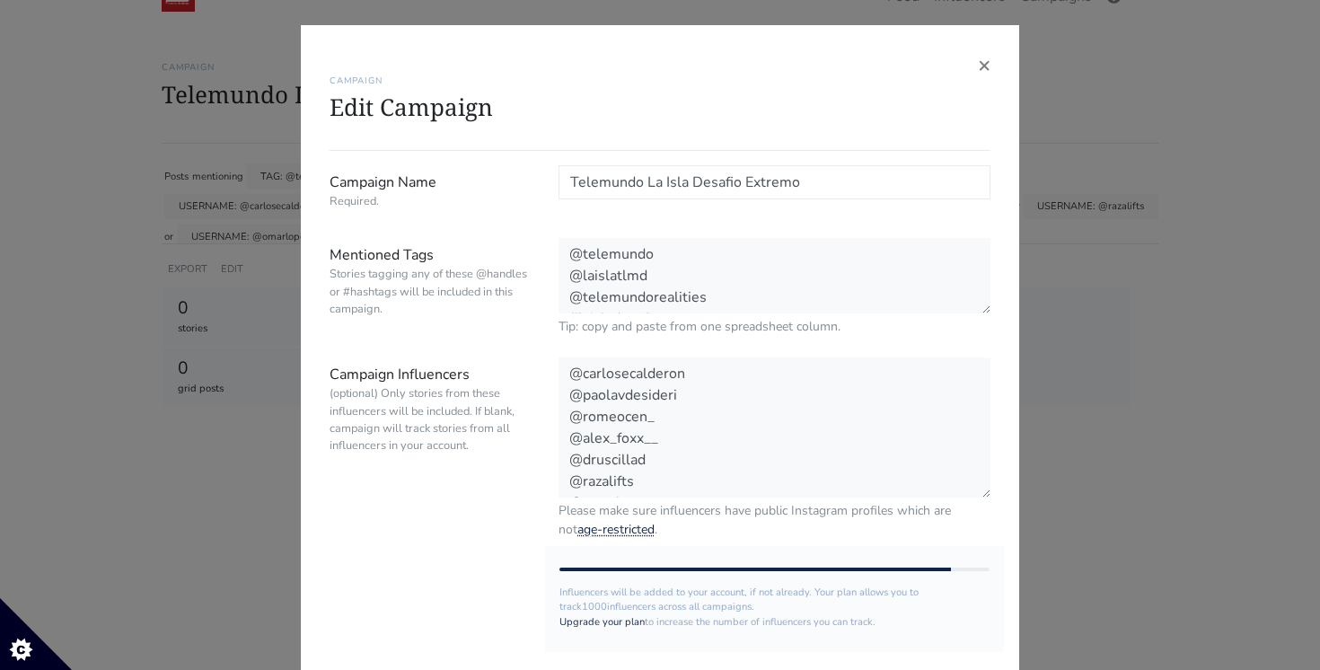
click at [843, 189] on input "Telemundo La Isla Desafio Extremo" at bounding box center [775, 182] width 432 height 34
click at [645, 180] on input "Telemundo La Isla Desafio Extremo" at bounding box center [775, 182] width 432 height 34
click at [821, 186] on input "Telemundo | La Isla Desafio Extremo" at bounding box center [775, 182] width 432 height 34
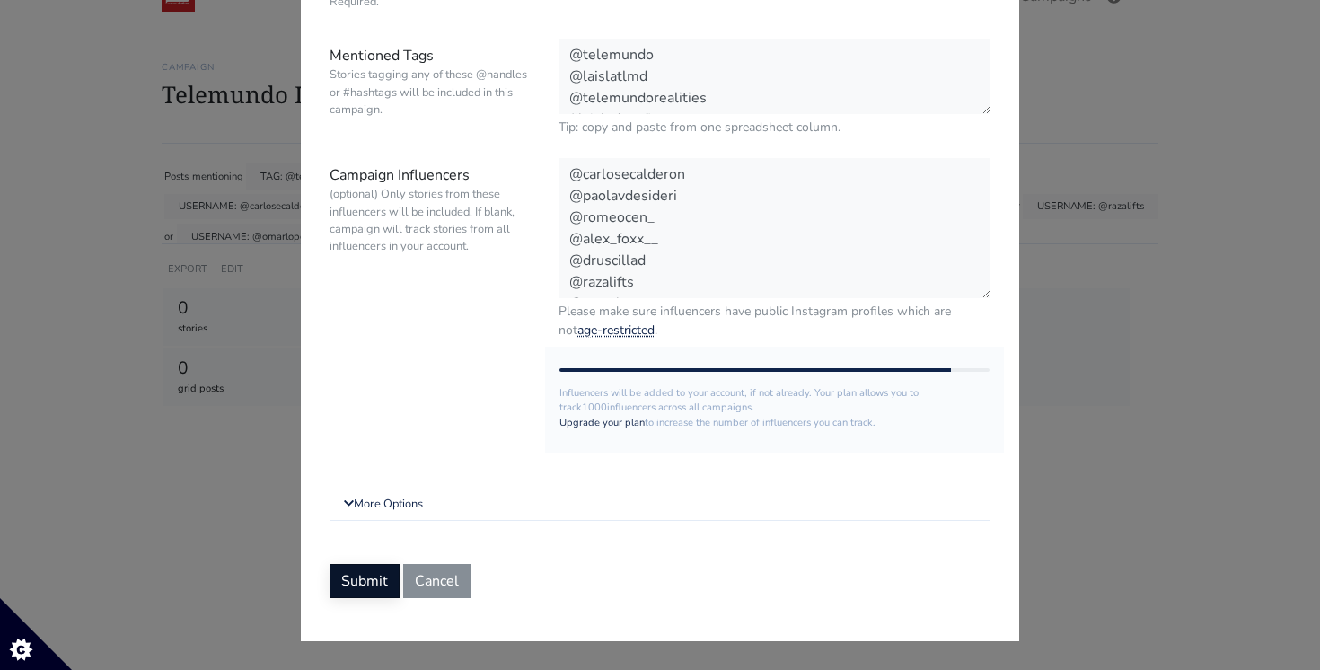
type input "Telemundo | La Isla Desafio Extremo VIP Trip"
click at [350, 574] on button "Submit" at bounding box center [365, 581] width 70 height 34
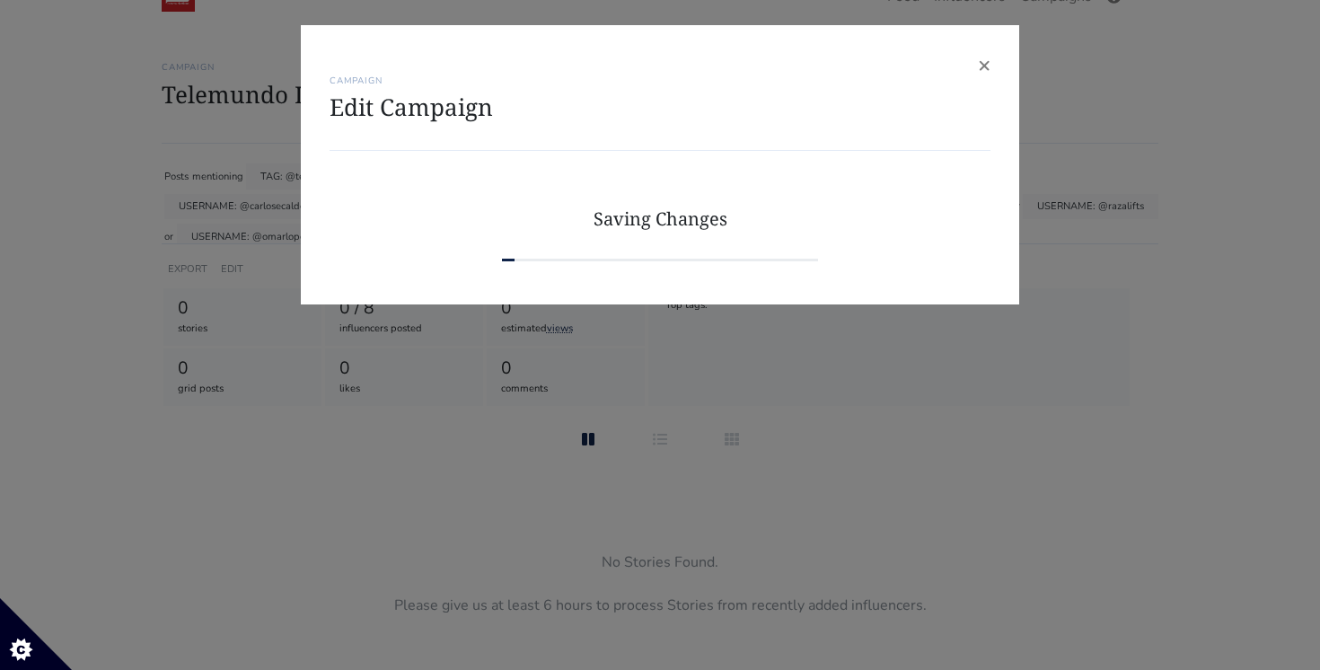
scroll to position [0, 0]
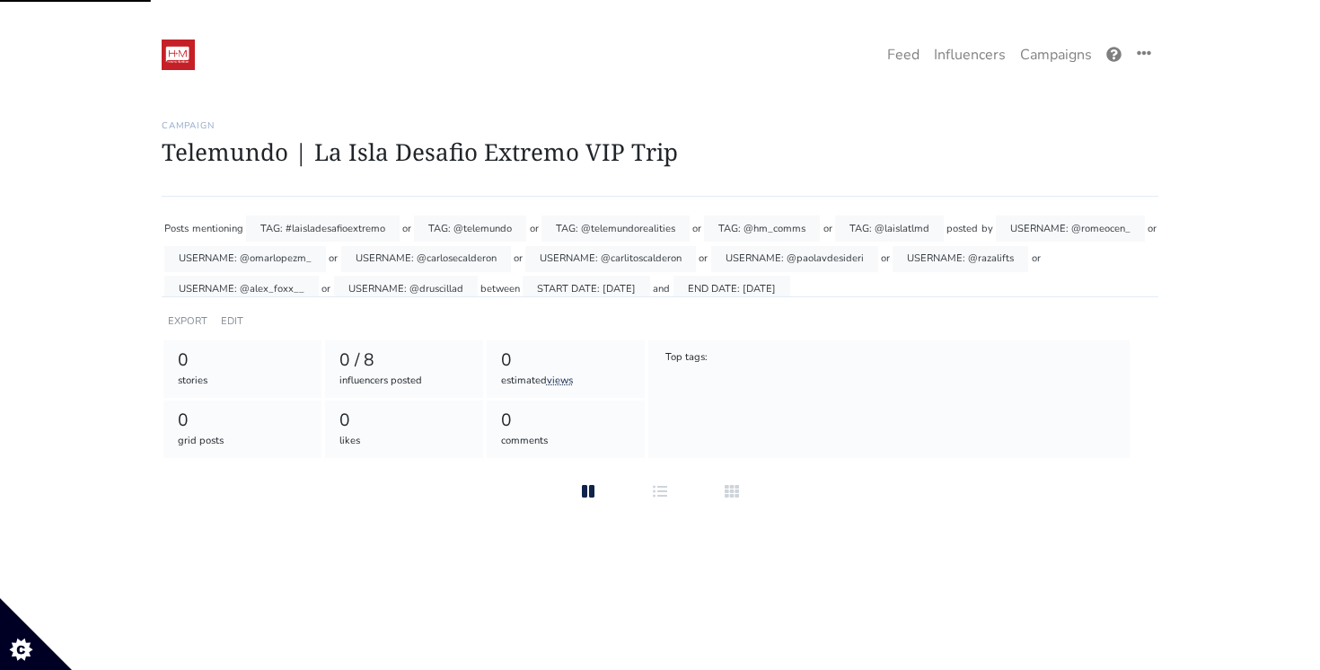
scroll to position [58, 0]
